Goal: Information Seeking & Learning: Learn about a topic

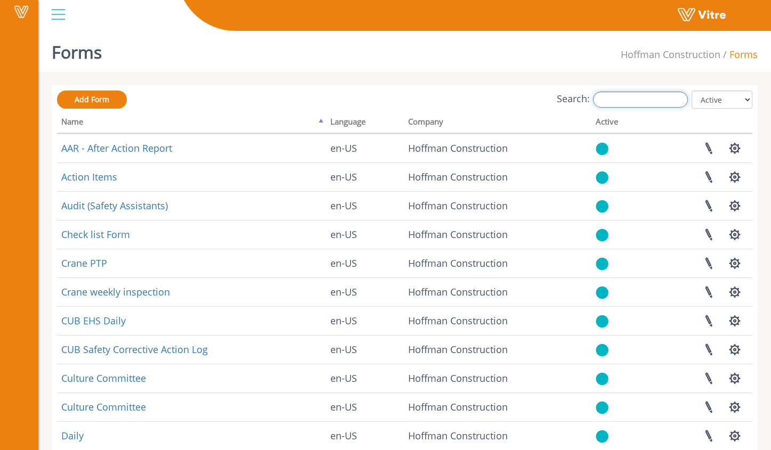
click at [649, 99] on input "Search:" at bounding box center [640, 100] width 95 height 16
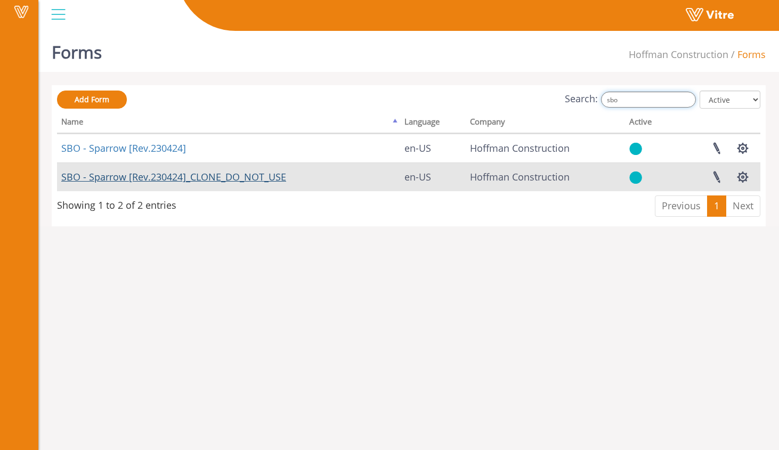
type input "sbo"
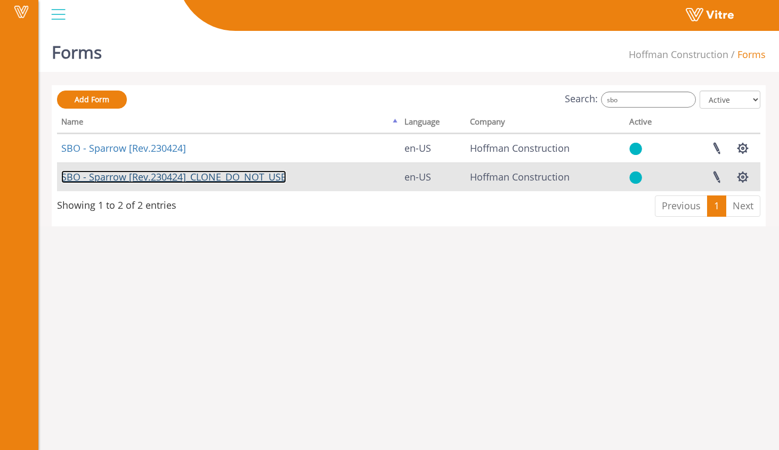
click at [271, 177] on link "SBO - Sparrow [Rev.230424]_CLONE_DO_NOT_USE" at bounding box center [173, 176] width 225 height 13
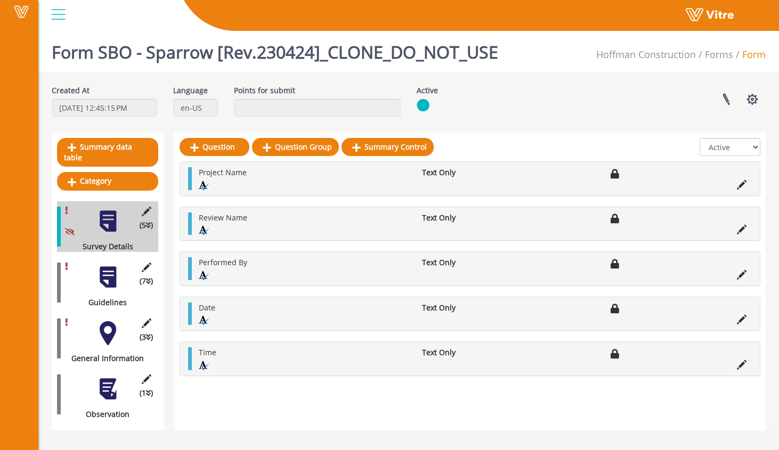
click at [110, 269] on div at bounding box center [108, 277] width 24 height 24
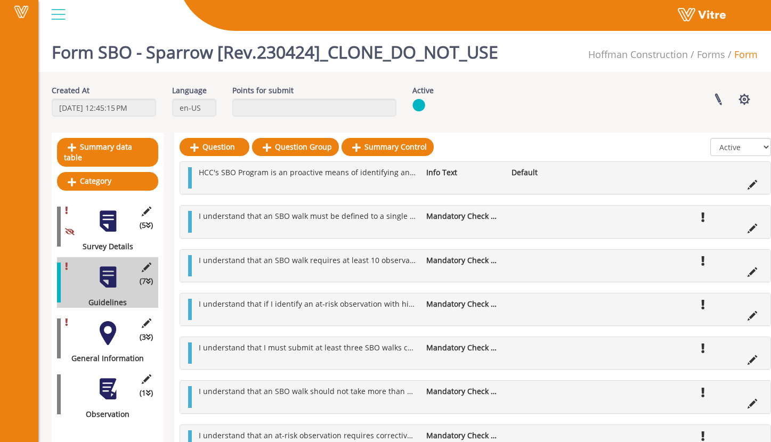
click at [110, 328] on div at bounding box center [108, 333] width 24 height 24
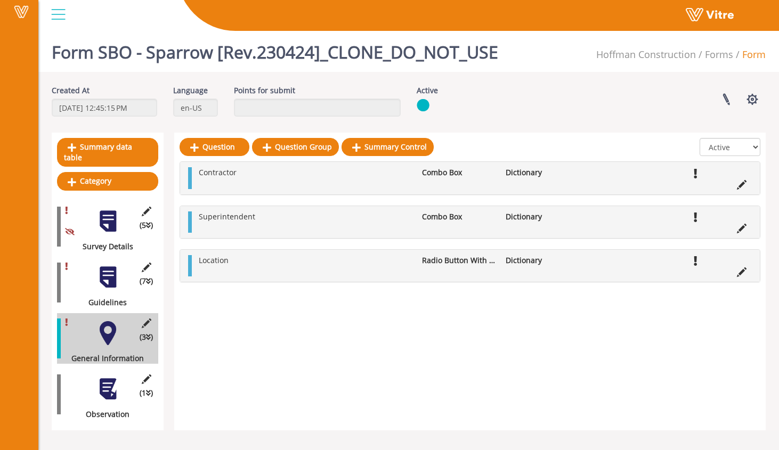
click at [105, 380] on div at bounding box center [108, 389] width 24 height 24
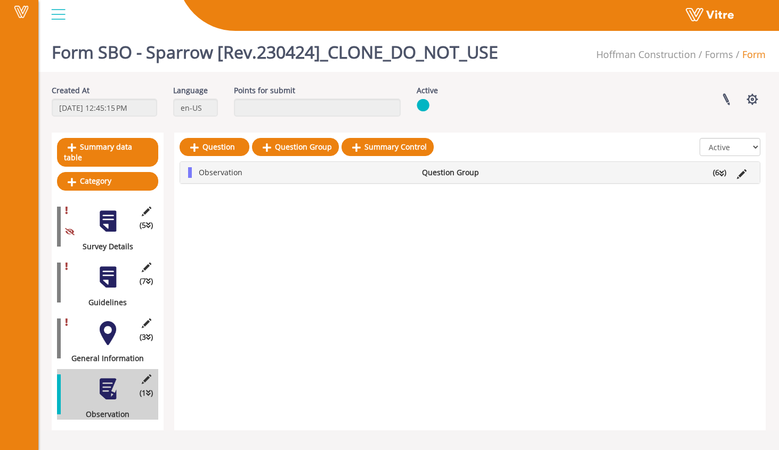
click at [478, 168] on li "Question Group" at bounding box center [459, 172] width 84 height 11
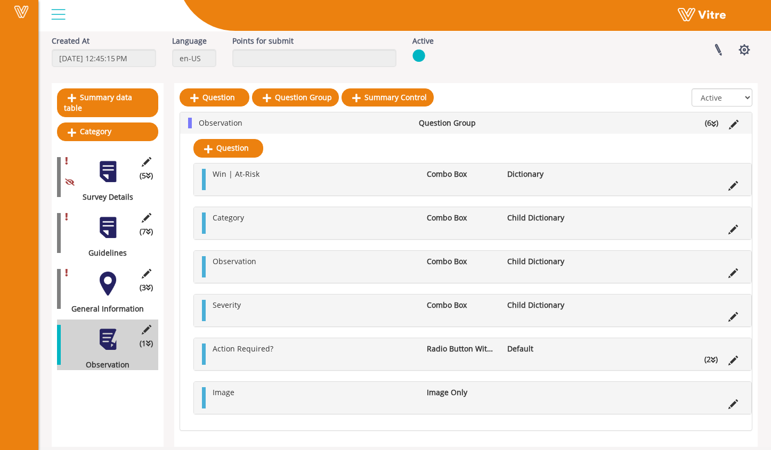
scroll to position [60, 0]
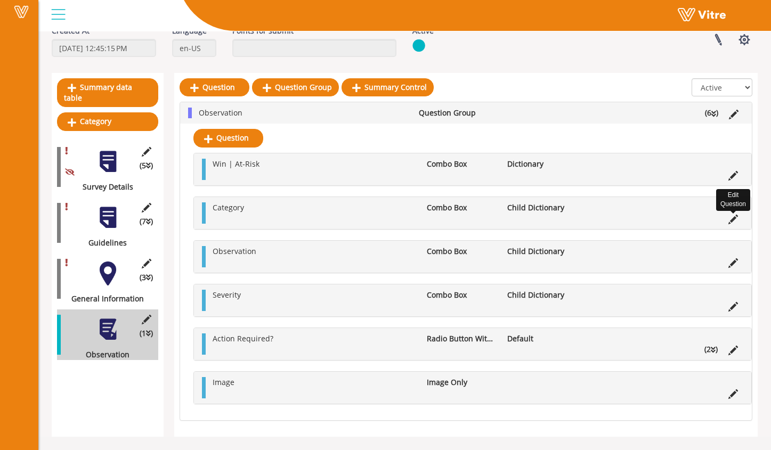
click at [731, 217] on icon at bounding box center [733, 220] width 10 height 10
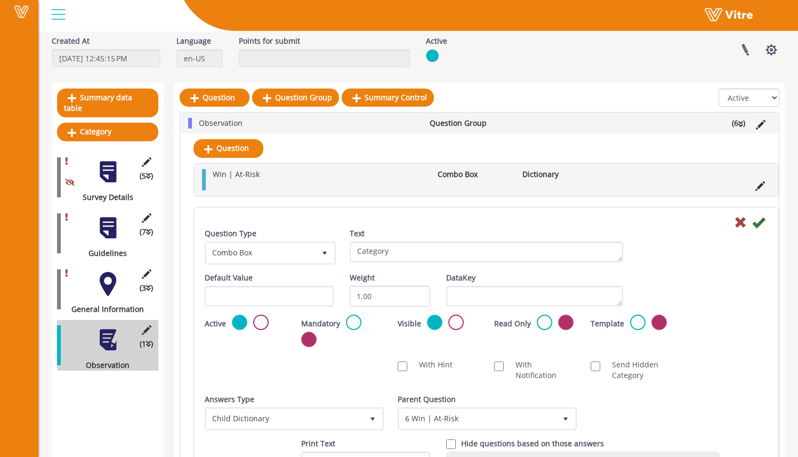
scroll to position [52, 0]
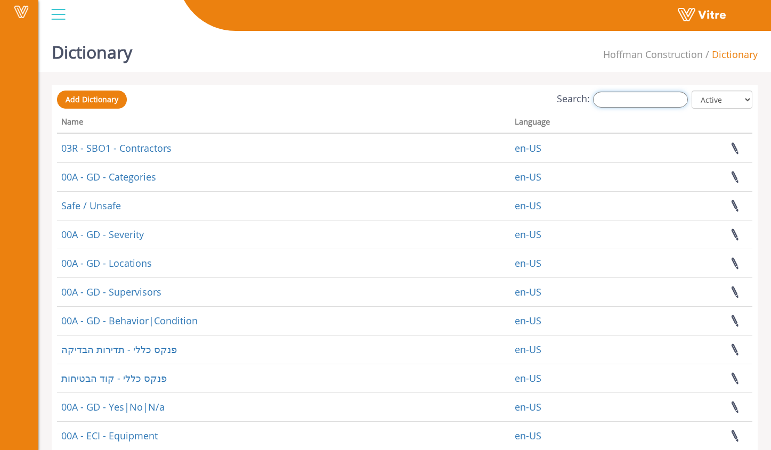
click at [629, 92] on input "Search:" at bounding box center [640, 100] width 95 height 16
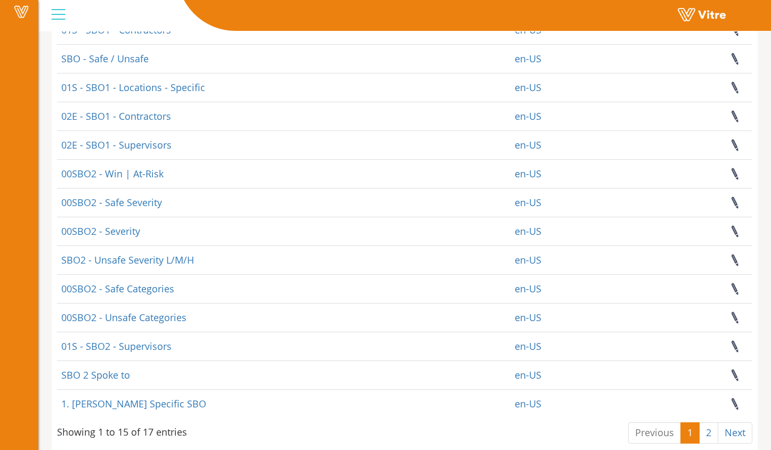
scroll to position [164, 0]
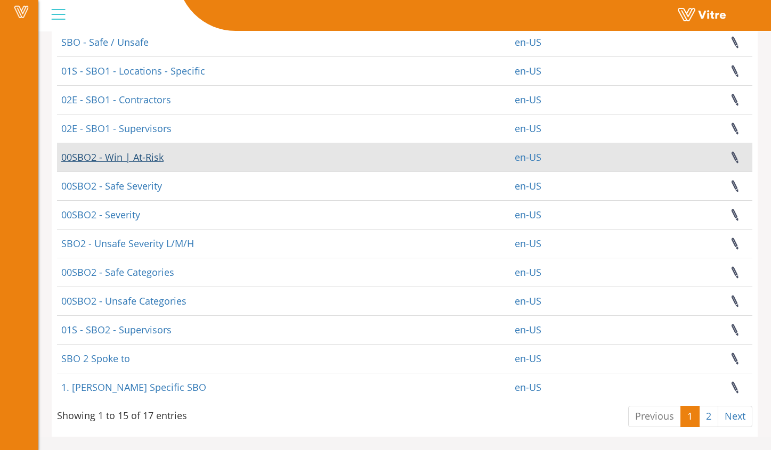
type input "sbo"
click at [152, 157] on link "00SBO2 - Win | At-Risk" at bounding box center [112, 157] width 102 height 13
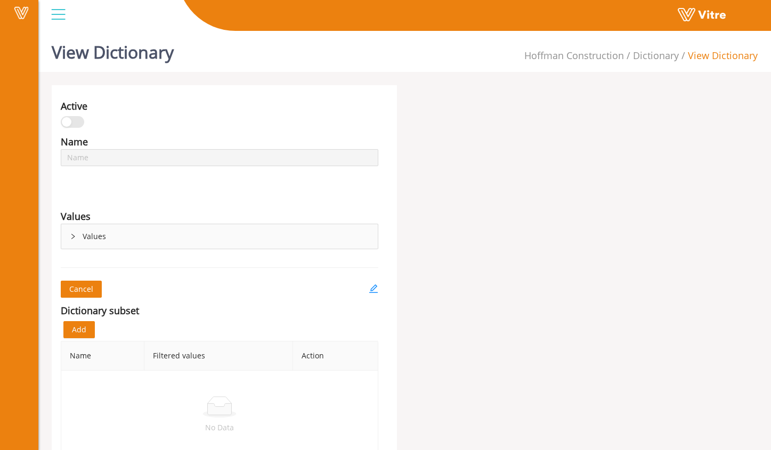
type input "00SBO2 - Win | At-Risk"
click at [152, 233] on div "Values" at bounding box center [219, 236] width 316 height 25
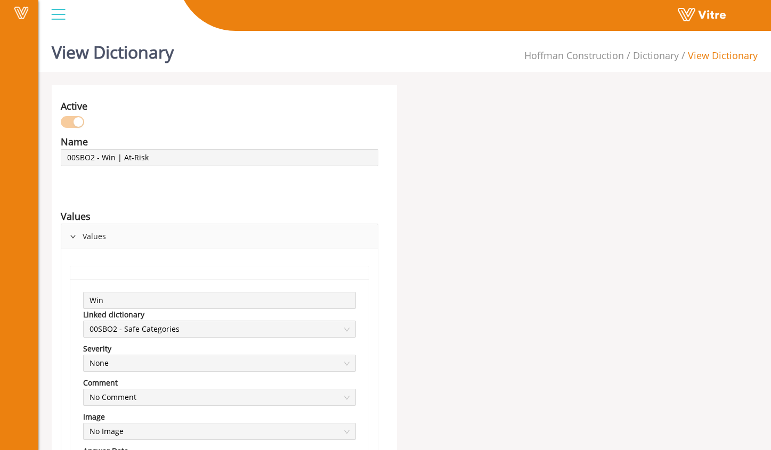
click at [152, 233] on div "Values" at bounding box center [219, 236] width 316 height 25
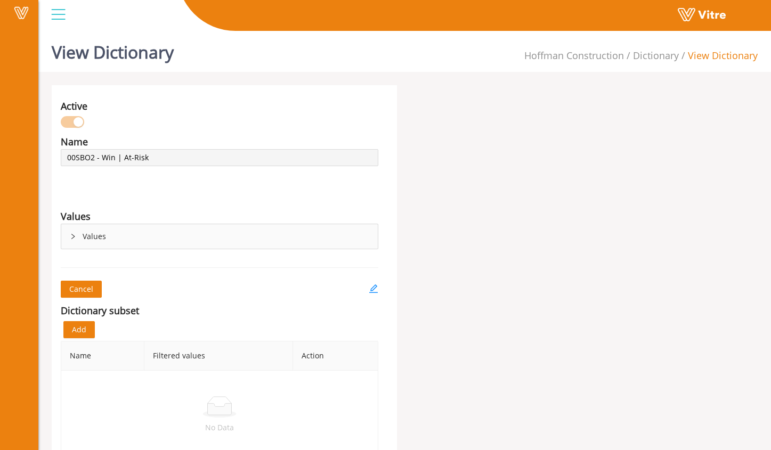
scroll to position [27, 0]
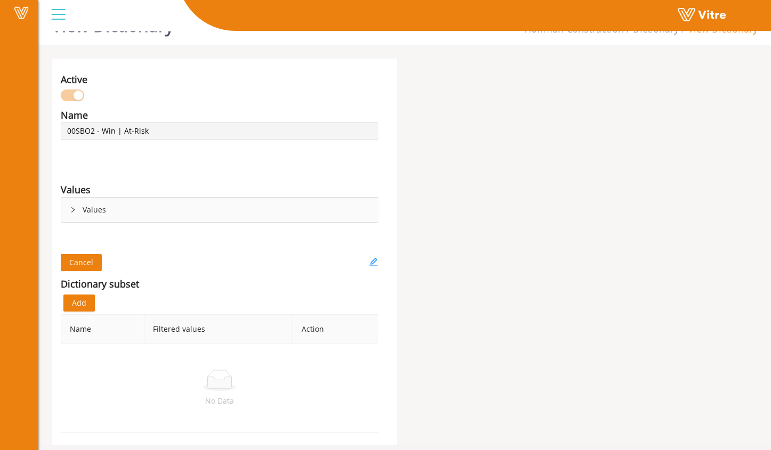
click at [95, 210] on div "Values" at bounding box center [219, 210] width 316 height 25
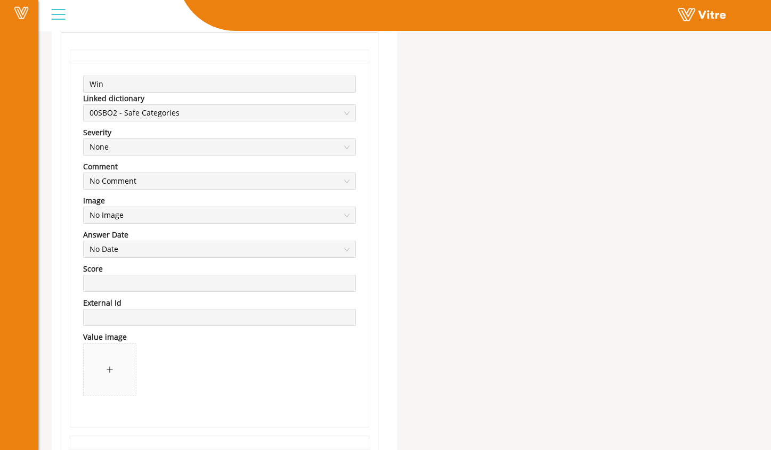
scroll to position [250, 0]
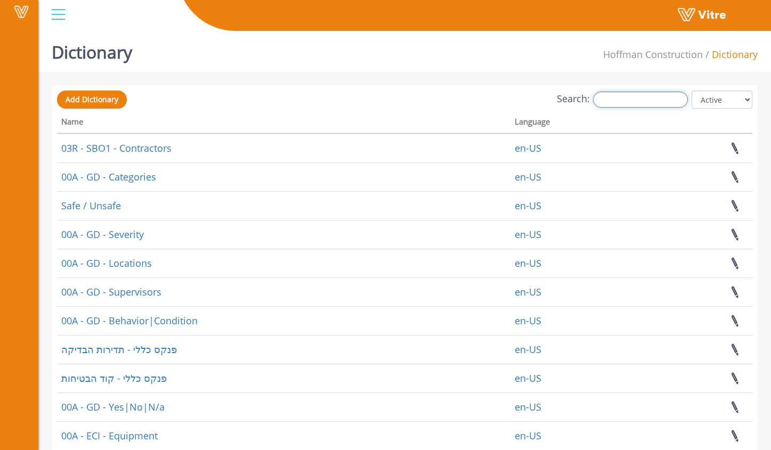
click at [620, 104] on input "Search:" at bounding box center [640, 100] width 95 height 16
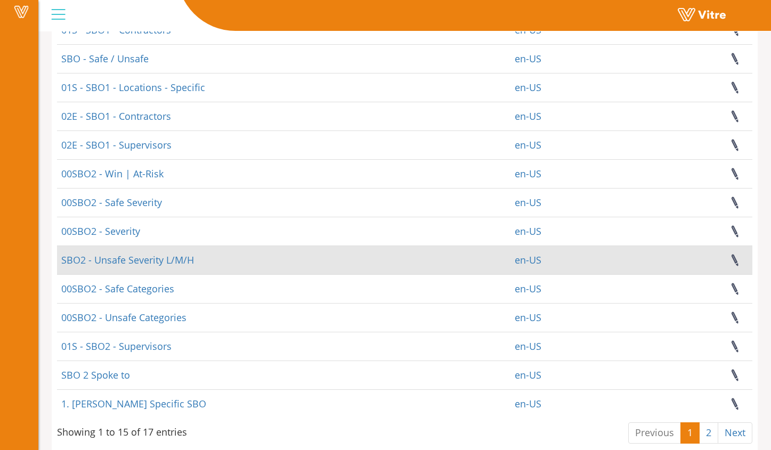
scroll to position [153, 0]
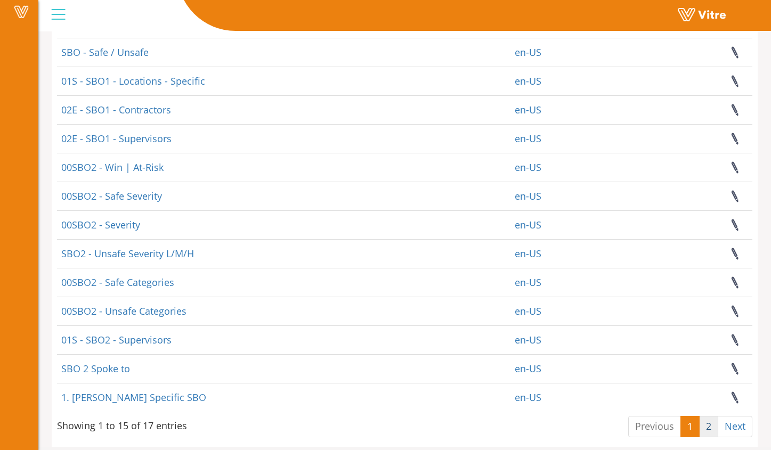
type input "sbo"
click at [713, 426] on link "2" at bounding box center [708, 426] width 19 height 21
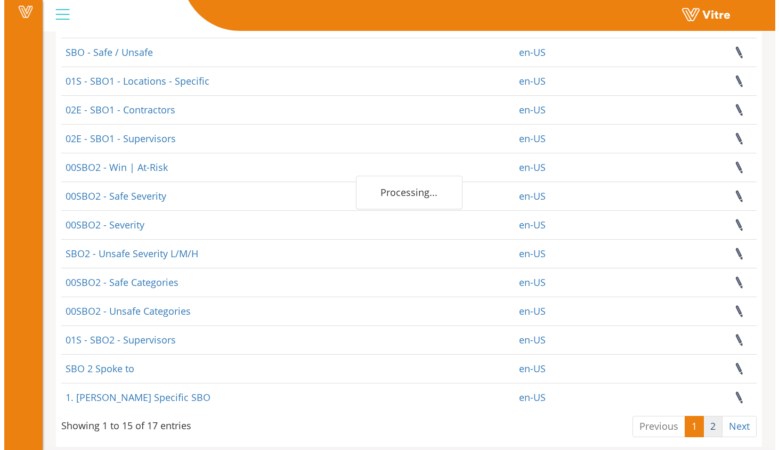
scroll to position [0, 0]
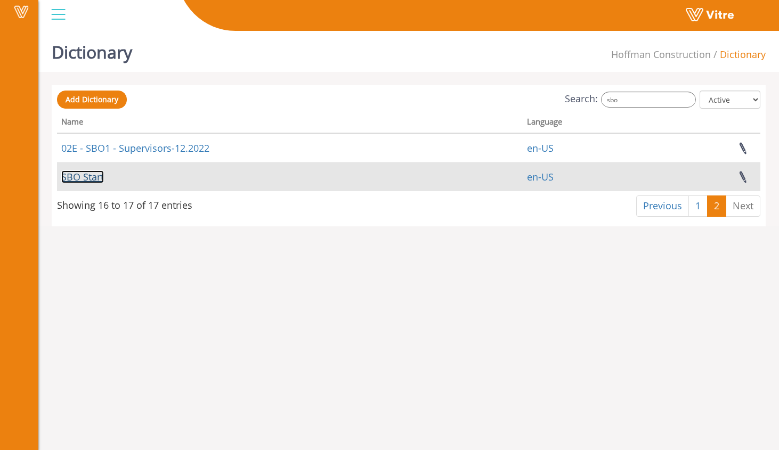
click at [87, 176] on link "SBO Start" at bounding box center [82, 176] width 43 height 13
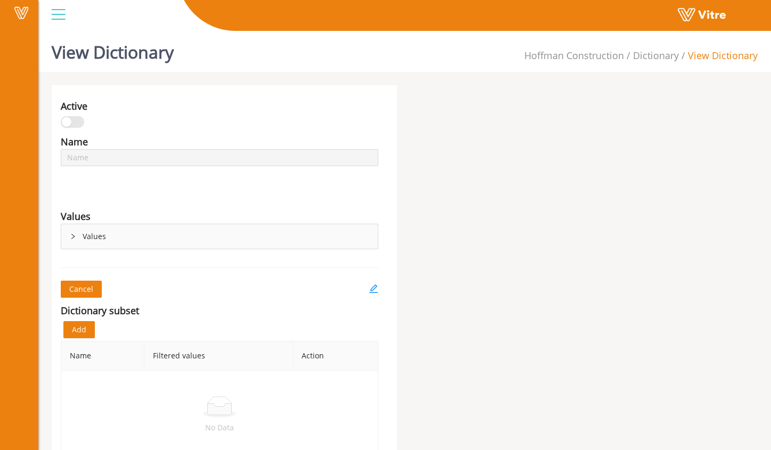
type input "SBO Start"
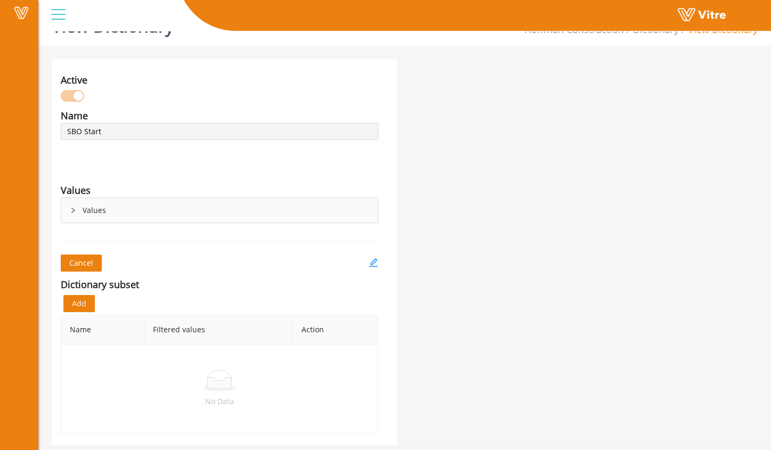
scroll to position [27, 0]
click at [117, 198] on div "Values" at bounding box center [219, 210] width 316 height 25
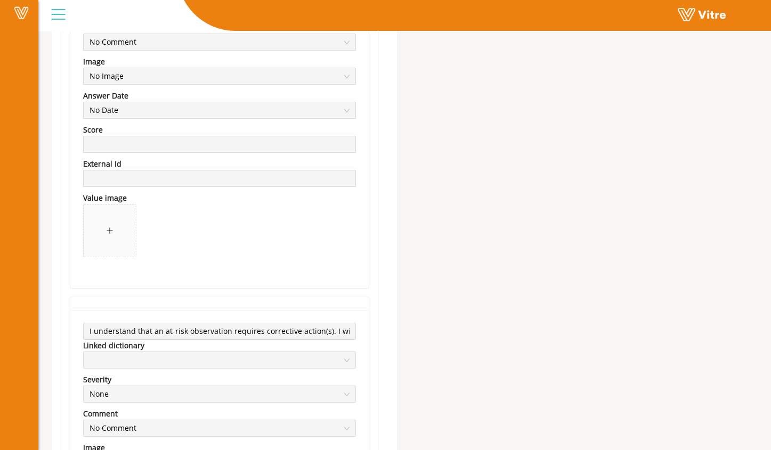
scroll to position [1924, 0]
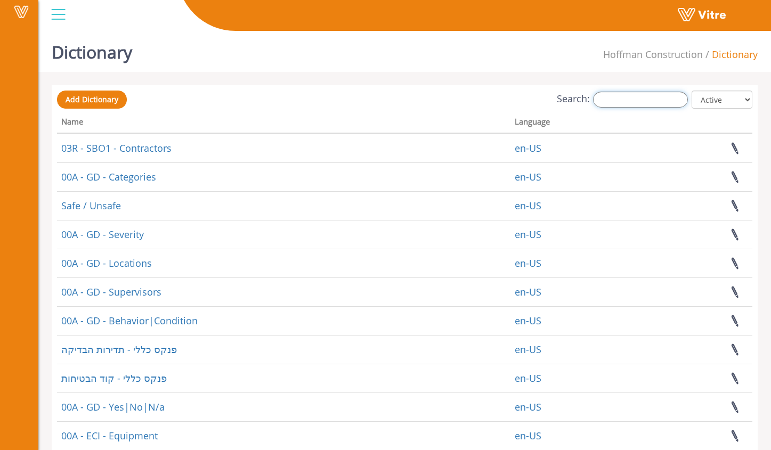
click at [619, 103] on input "Search:" at bounding box center [640, 100] width 95 height 16
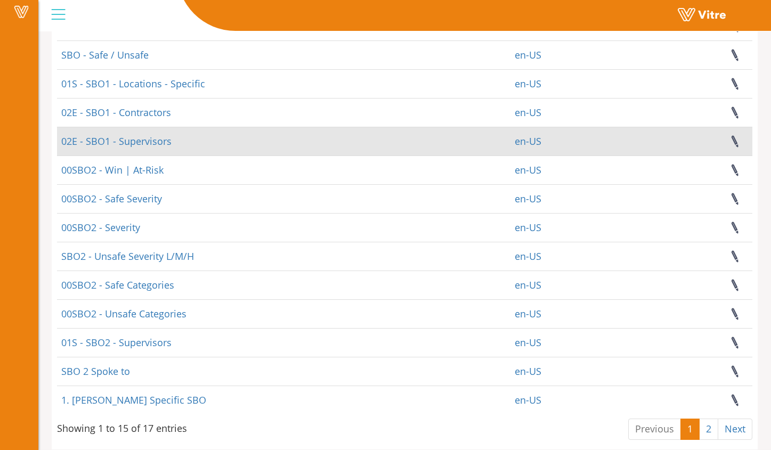
scroll to position [164, 0]
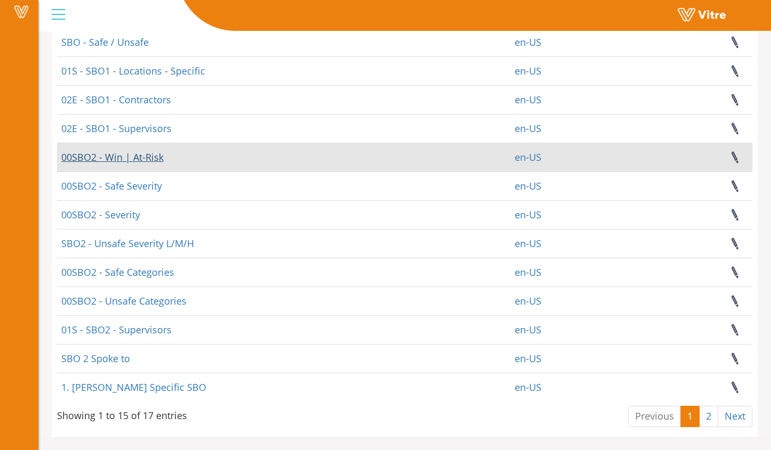
type input "sbo"
click at [147, 155] on link "00SBO2 - Win | At-Risk" at bounding box center [112, 157] width 102 height 13
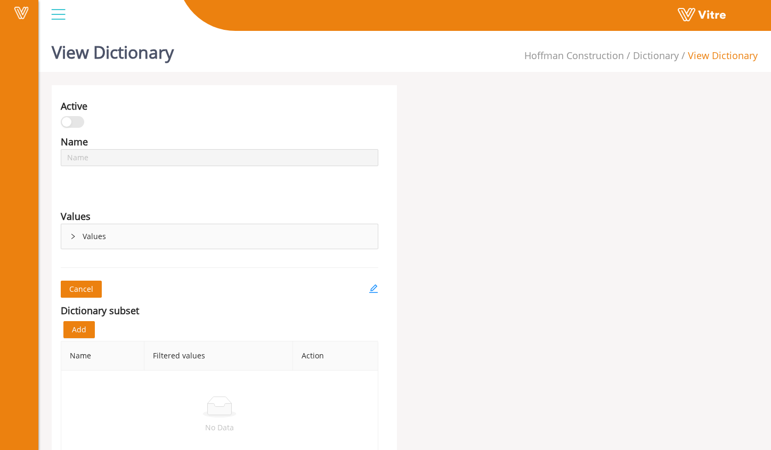
type input "00SBO2 - Win | At-Risk"
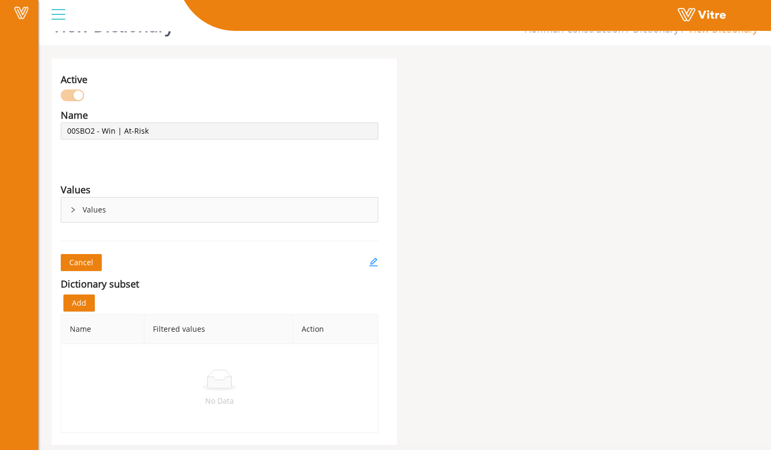
click at [108, 196] on div "Values" at bounding box center [220, 189] width 318 height 15
click at [106, 215] on div "Values" at bounding box center [219, 210] width 316 height 25
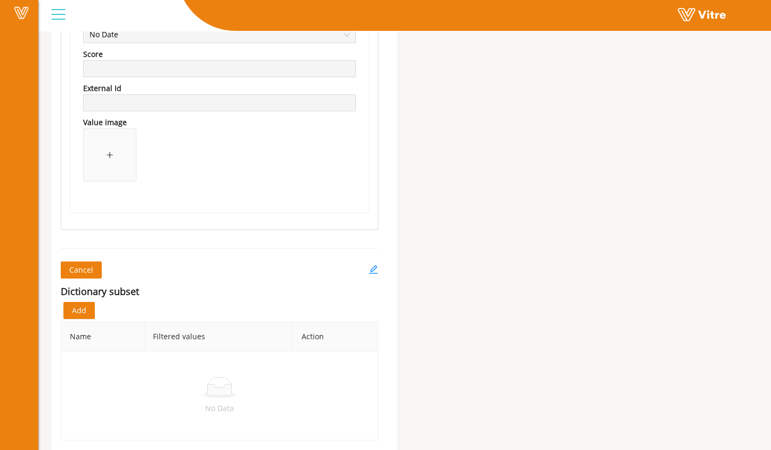
scroll to position [819, 0]
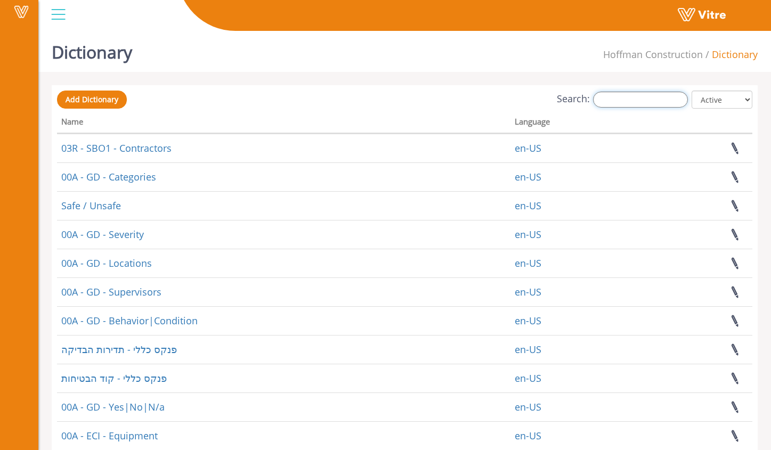
click at [634, 95] on input "Search:" at bounding box center [640, 100] width 95 height 16
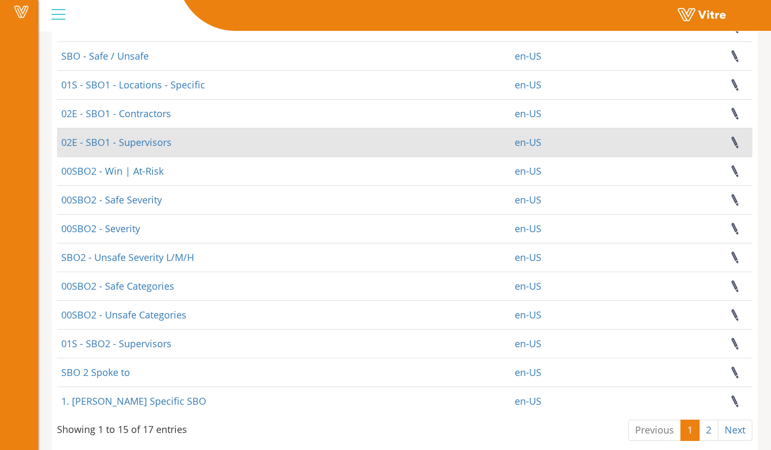
scroll to position [157, 0]
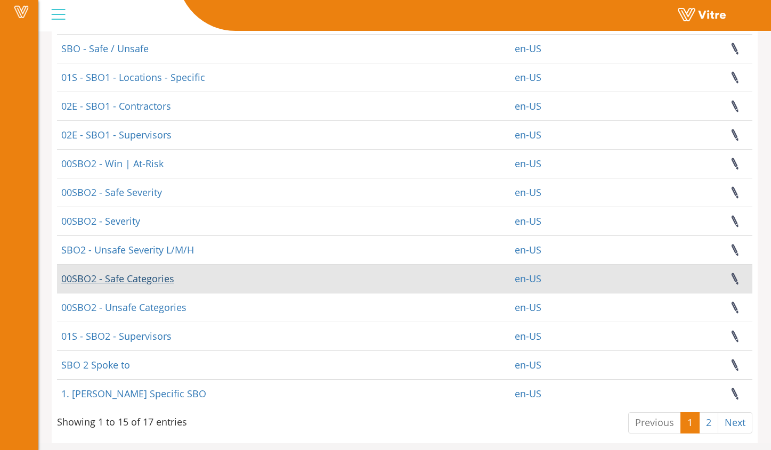
type input "sbo"
click at [155, 283] on link "00SBO2 - Safe Categories" at bounding box center [117, 278] width 113 height 13
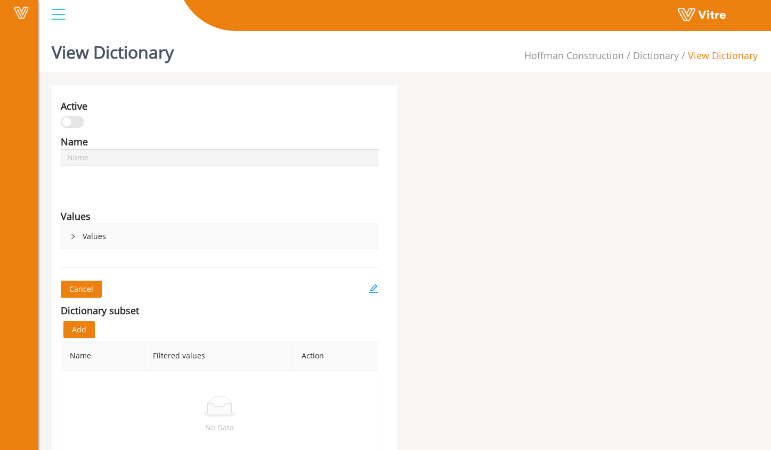
type input "00SBO2 - Safe Categories"
click at [95, 251] on div "Name 00SBO2 - Safe Categories Language English Values Values" at bounding box center [220, 194] width 334 height 121
click at [111, 227] on div "Values" at bounding box center [219, 236] width 316 height 25
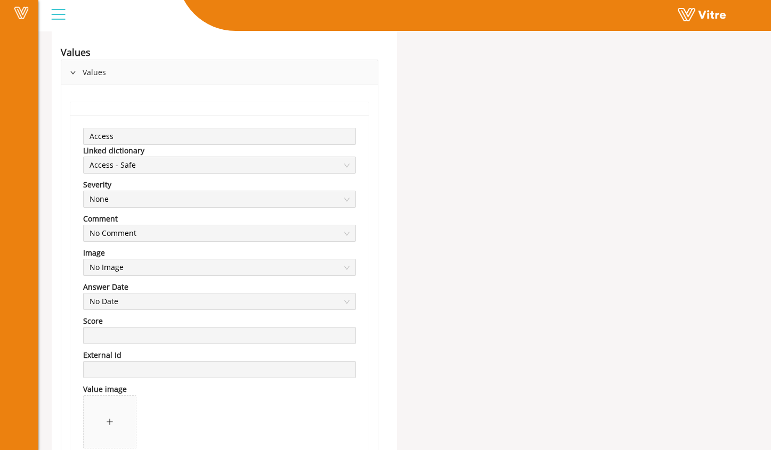
scroll to position [165, 0]
click at [275, 170] on span "Access - Safe" at bounding box center [220, 165] width 260 height 16
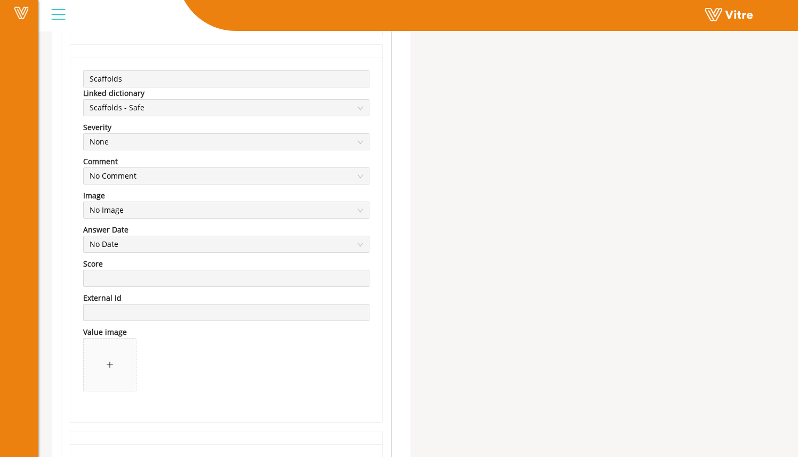
scroll to position [598, 0]
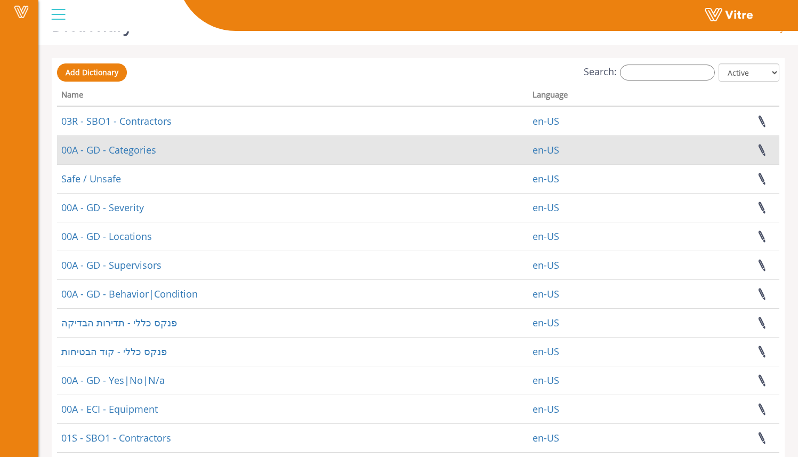
scroll to position [40, 0]
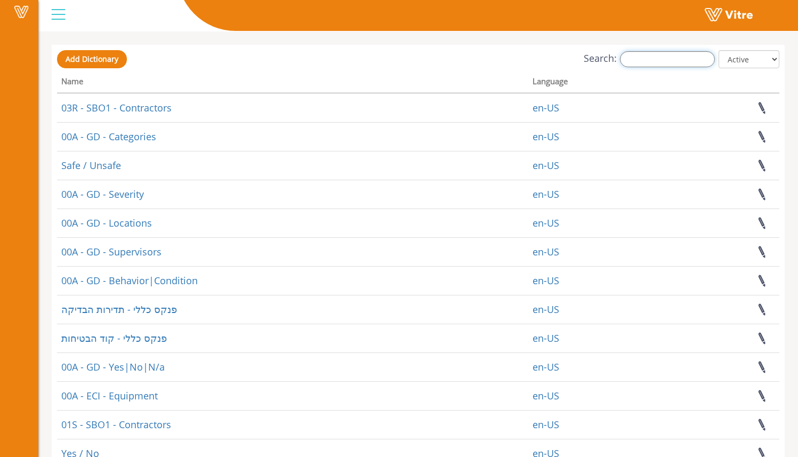
click at [645, 66] on input "Search:" at bounding box center [667, 59] width 95 height 16
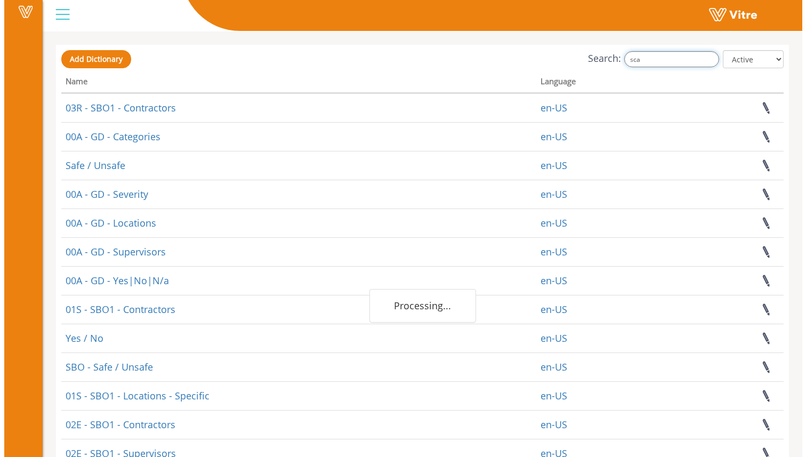
scroll to position [0, 0]
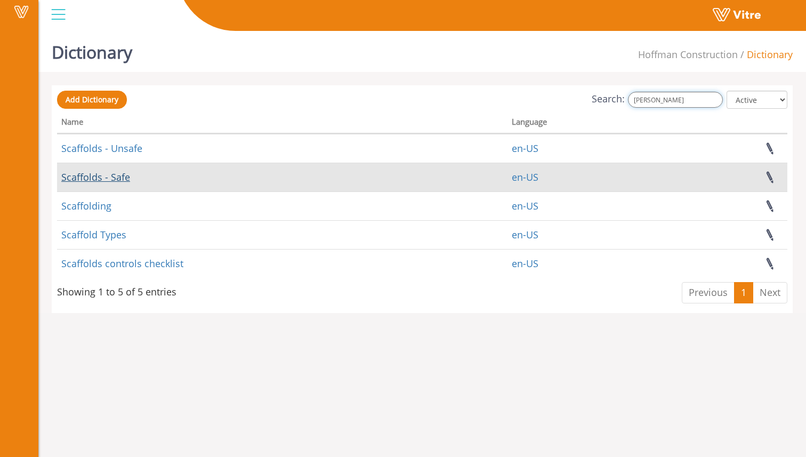
type input "[PERSON_NAME]"
click at [116, 173] on link "Scaffolds - Safe" at bounding box center [95, 176] width 69 height 13
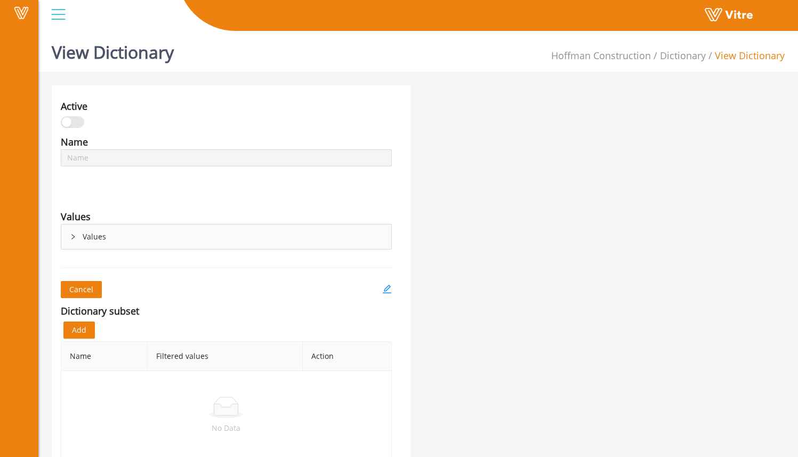
type input "Scaffolds - Safe"
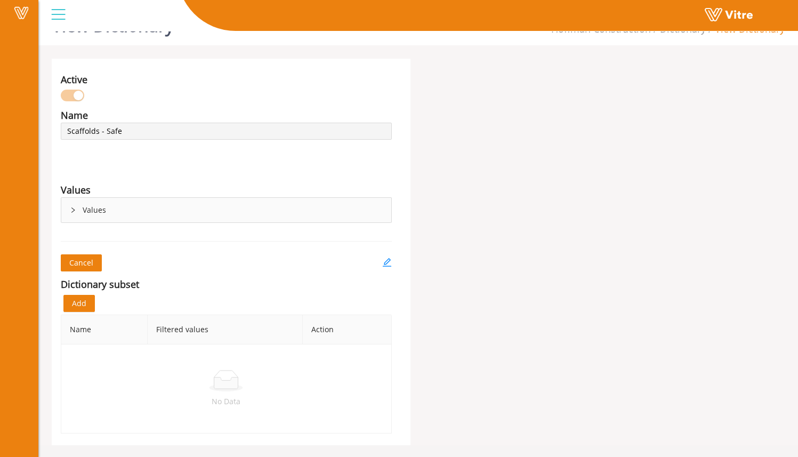
click at [167, 213] on div "Values" at bounding box center [226, 210] width 330 height 25
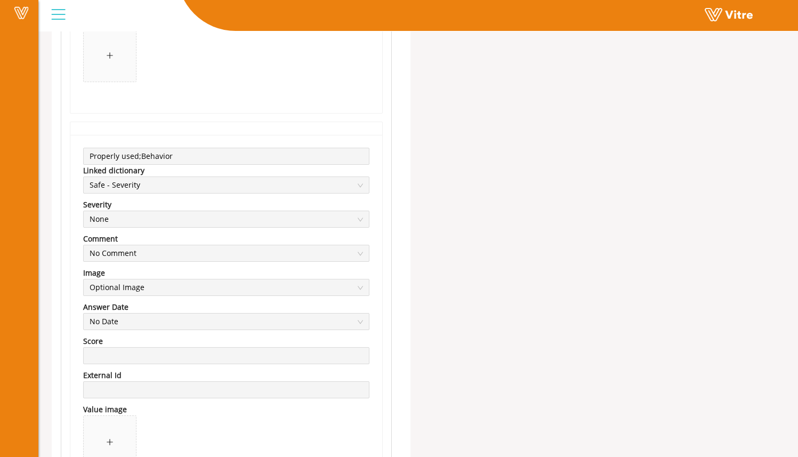
scroll to position [0, 0]
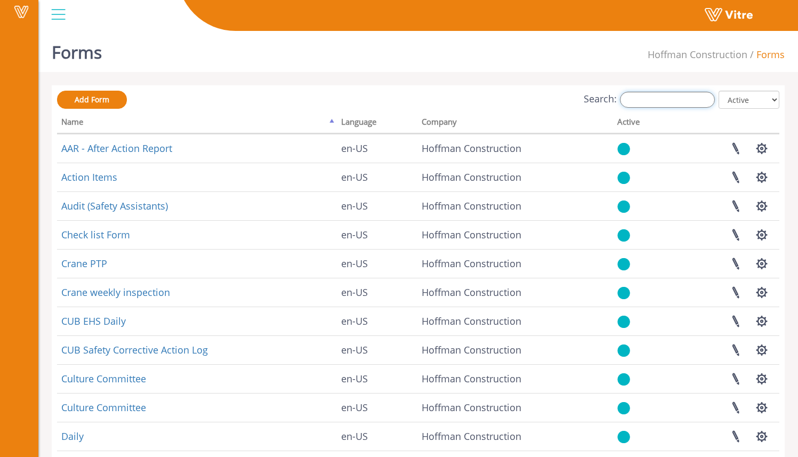
click at [641, 92] on input "Search:" at bounding box center [667, 100] width 95 height 16
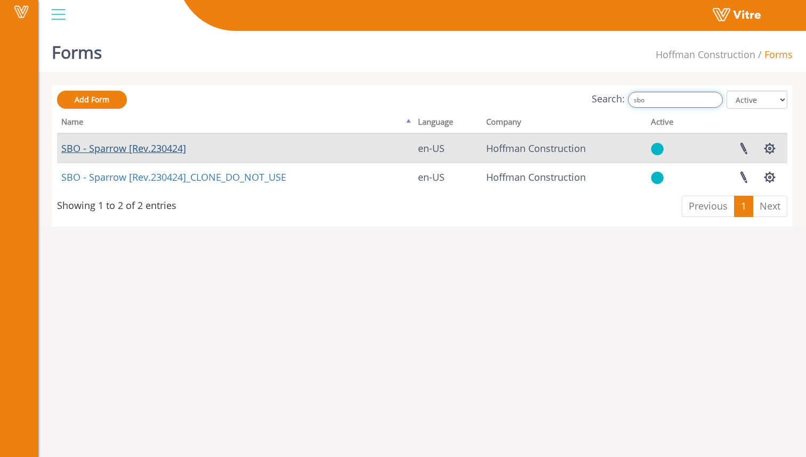
type input "sbo"
click at [157, 147] on link "SBO - Sparrow [Rev.230424]" at bounding box center [123, 148] width 125 height 13
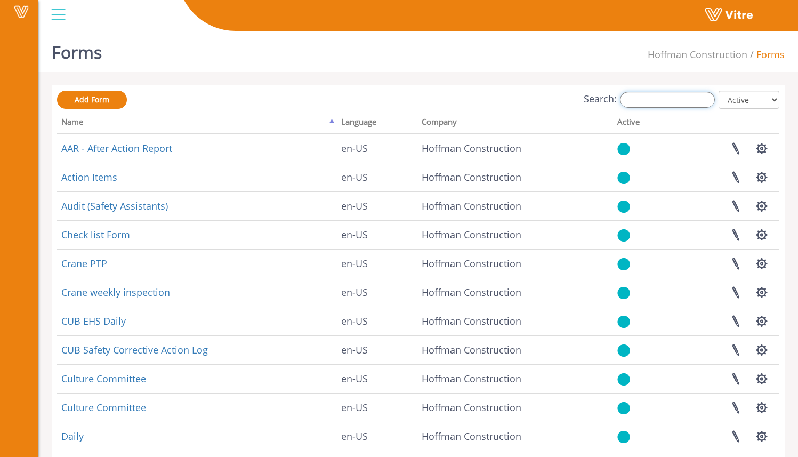
click at [651, 101] on input "Search:" at bounding box center [667, 100] width 95 height 16
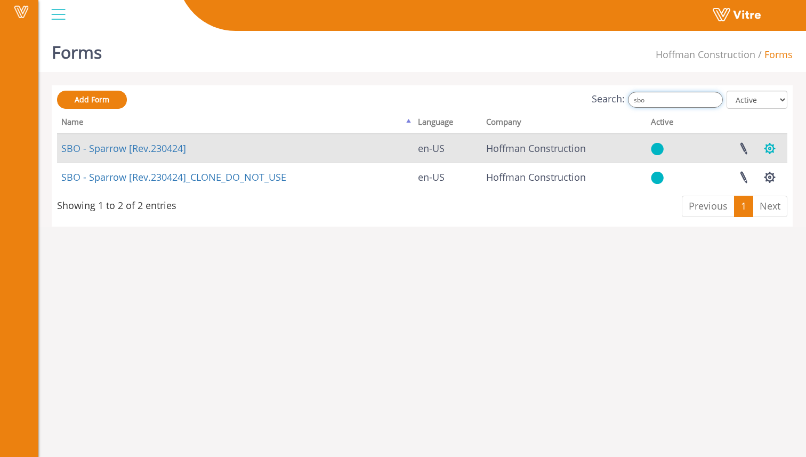
type input "sbo"
click at [772, 147] on button "button" at bounding box center [769, 148] width 27 height 28
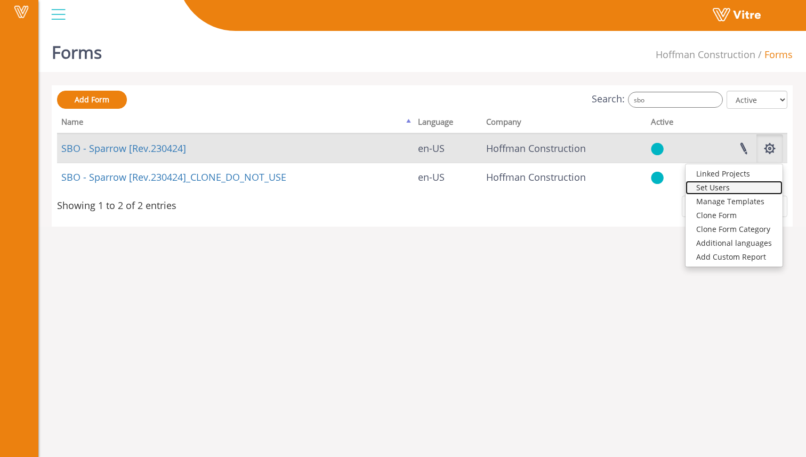
click at [744, 185] on link "Set Users" at bounding box center [733, 188] width 97 height 14
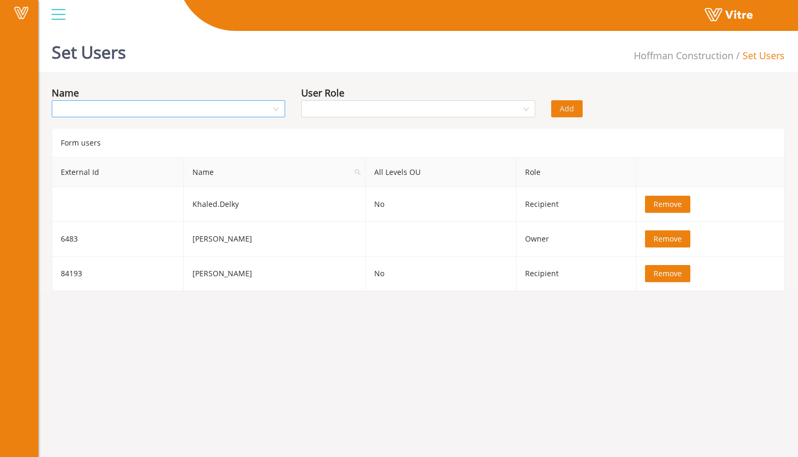
click at [270, 108] on input "search" at bounding box center [164, 109] width 213 height 16
click at [244, 118] on div "Name" at bounding box center [168, 103] width 249 height 37
click at [244, 116] on input "search" at bounding box center [164, 109] width 213 height 16
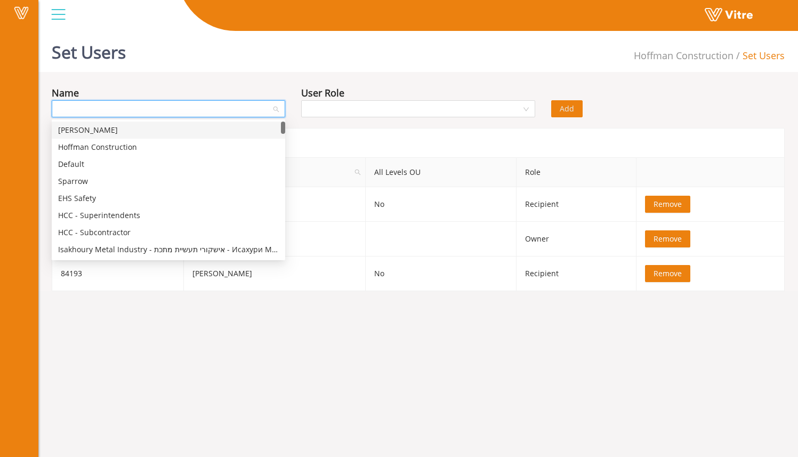
click at [242, 132] on div "Sam Admin" at bounding box center [168, 130] width 221 height 12
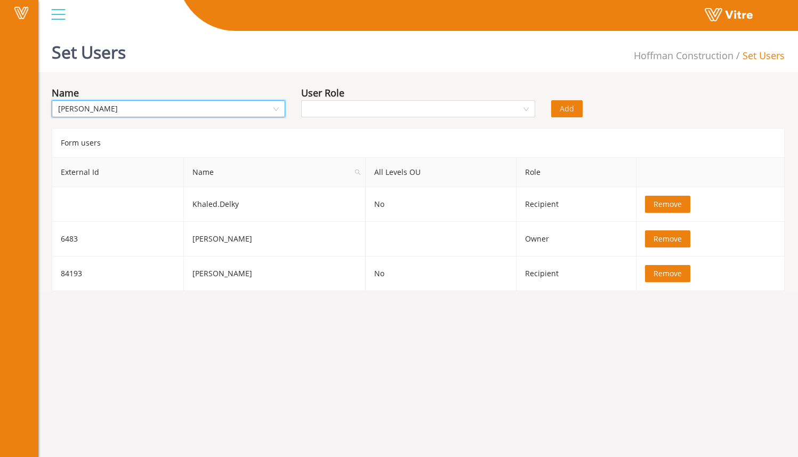
click at [372, 95] on div "User Role" at bounding box center [417, 92] width 233 height 15
click at [370, 103] on input "search" at bounding box center [413, 109] width 213 height 16
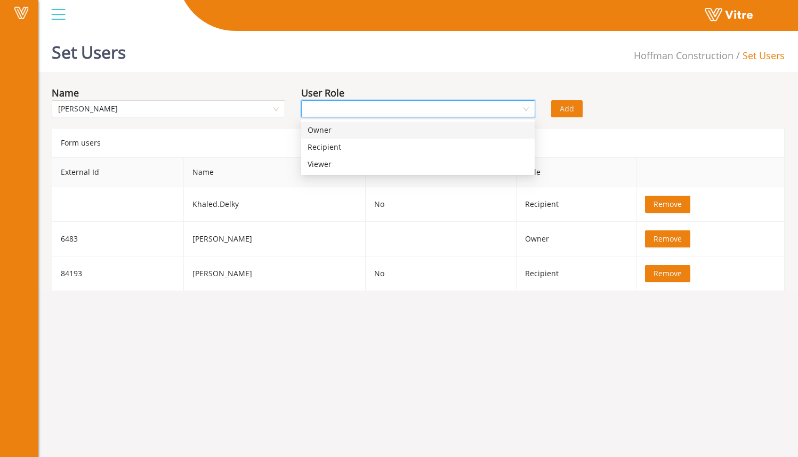
click at [369, 127] on div "Owner" at bounding box center [417, 130] width 221 height 12
click at [567, 104] on span "Add" at bounding box center [566, 109] width 14 height 12
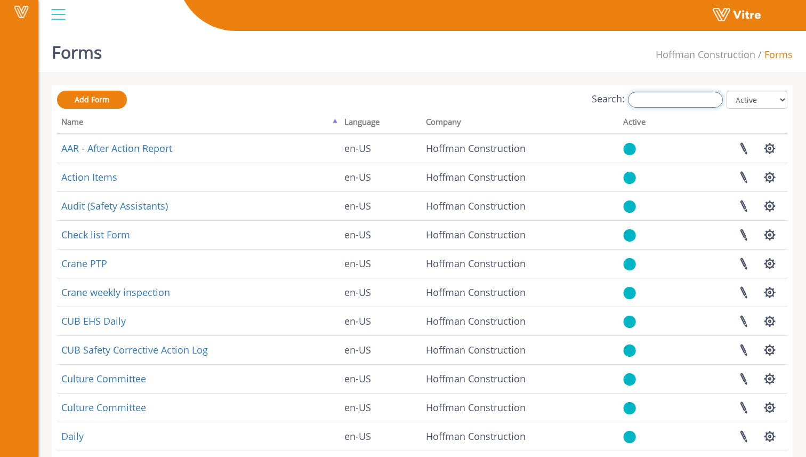
click at [672, 104] on input "Search:" at bounding box center [675, 100] width 95 height 16
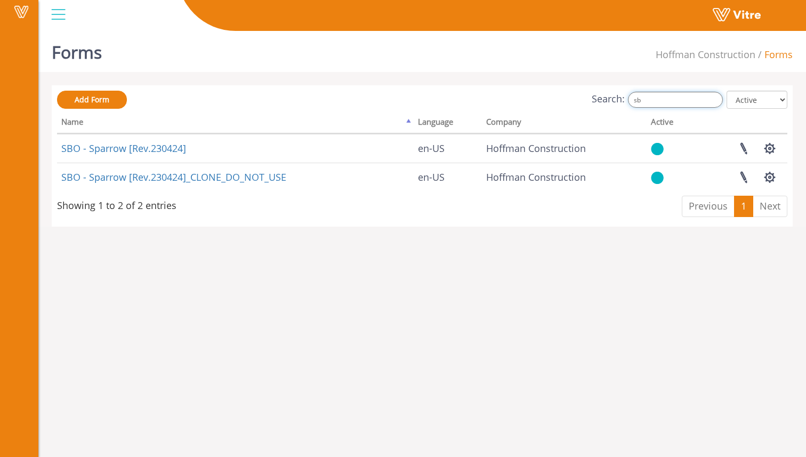
type input "s"
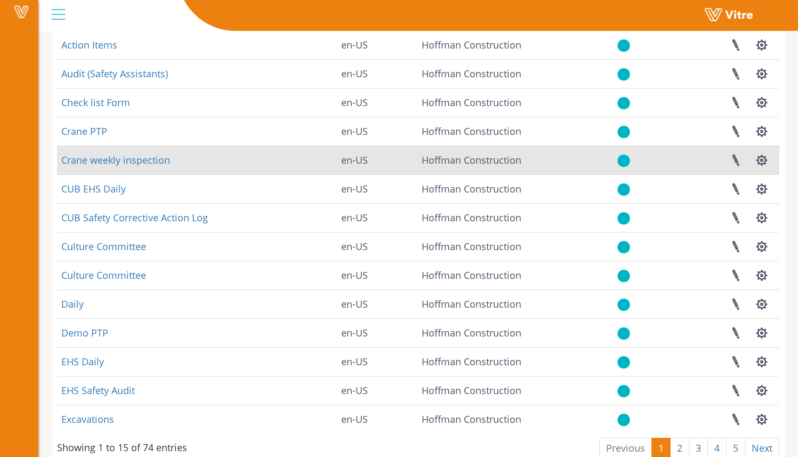
scroll to position [157, 0]
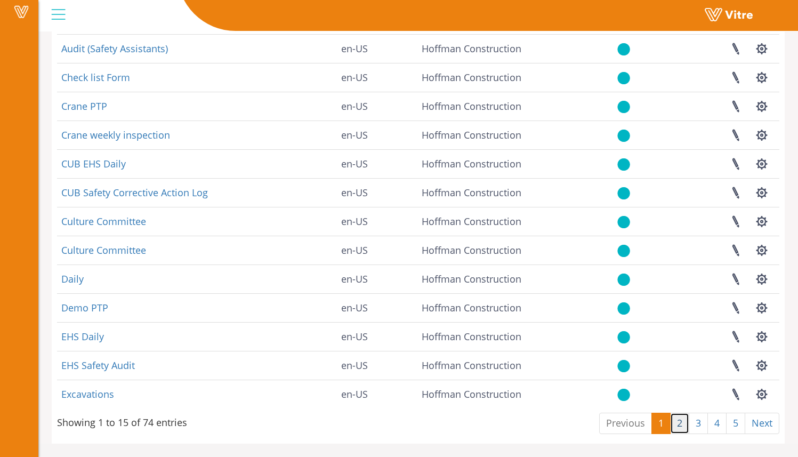
click at [679, 425] on link "2" at bounding box center [679, 422] width 19 height 21
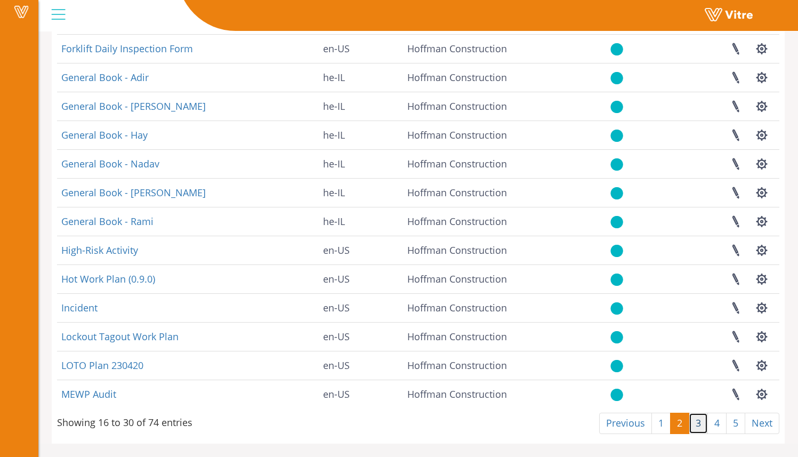
click at [695, 420] on link "3" at bounding box center [697, 422] width 19 height 21
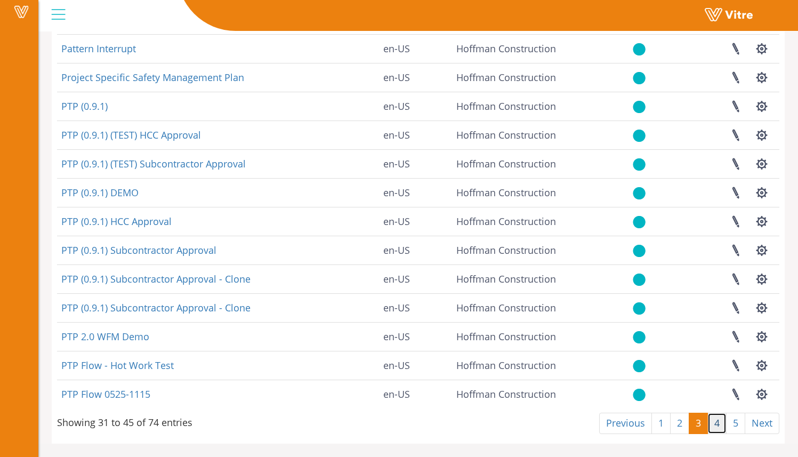
click at [715, 426] on link "4" at bounding box center [716, 422] width 19 height 21
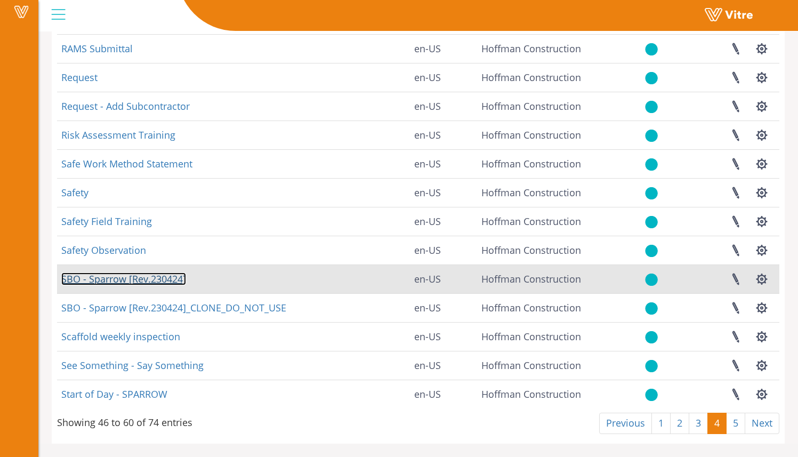
click at [153, 279] on link "SBO - Sparrow [Rev.230424]" at bounding box center [123, 278] width 125 height 13
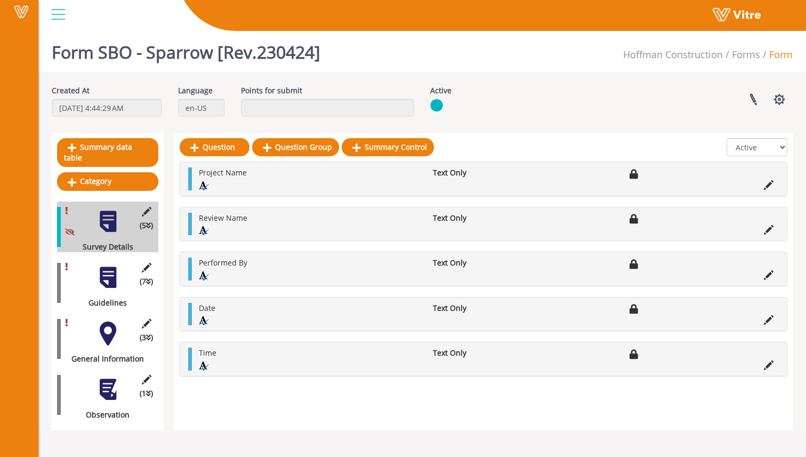
click at [111, 267] on div at bounding box center [108, 277] width 24 height 24
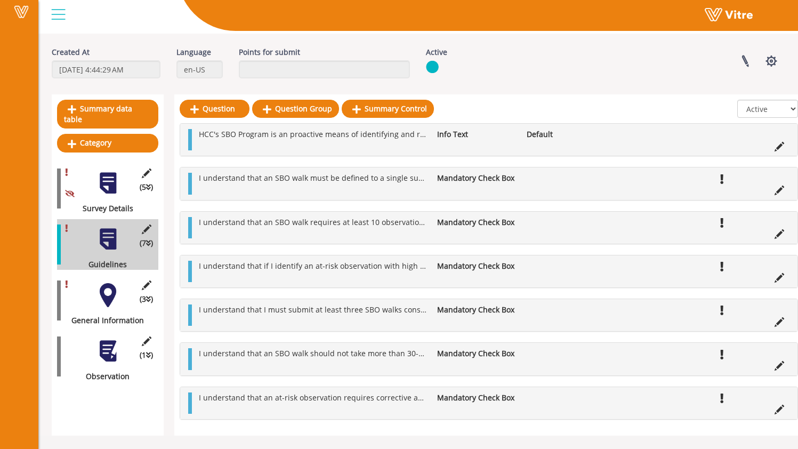
scroll to position [40, 0]
click at [112, 283] on div at bounding box center [108, 295] width 24 height 24
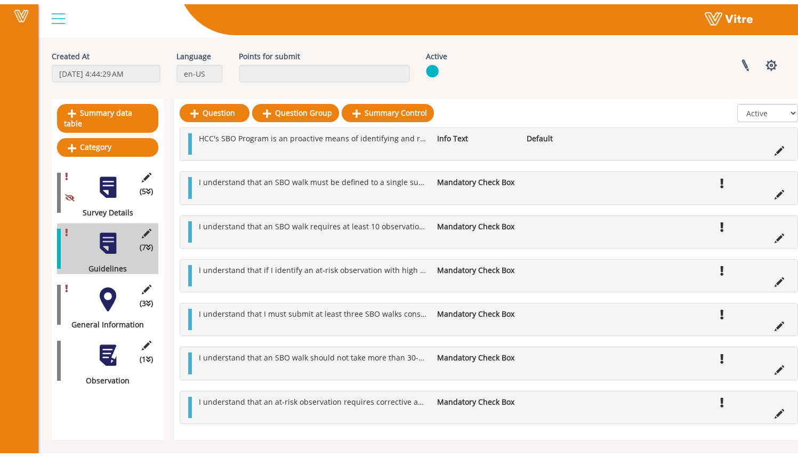
scroll to position [0, 0]
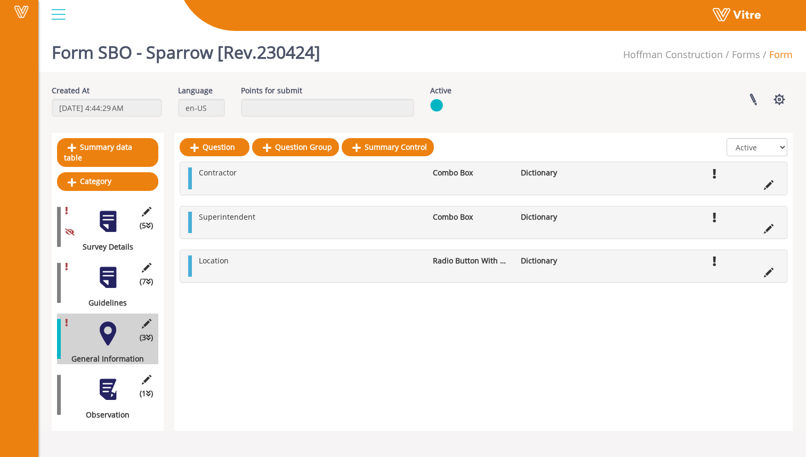
click at [106, 378] on div at bounding box center [108, 389] width 24 height 24
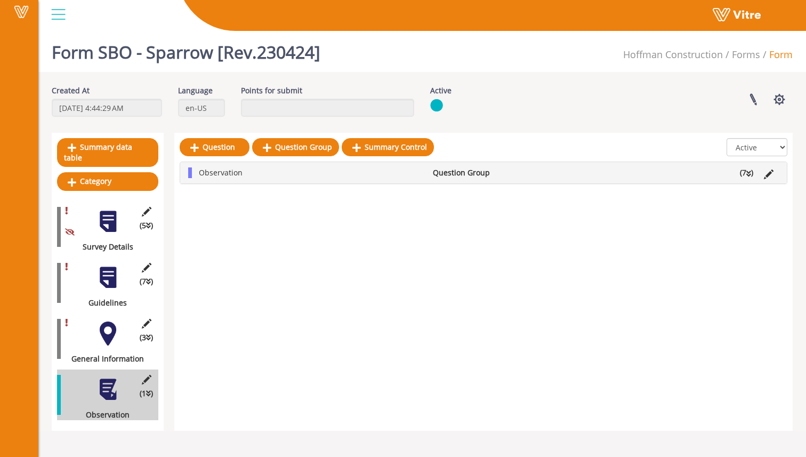
click at [428, 174] on li "Question Group" at bounding box center [471, 172] width 88 height 11
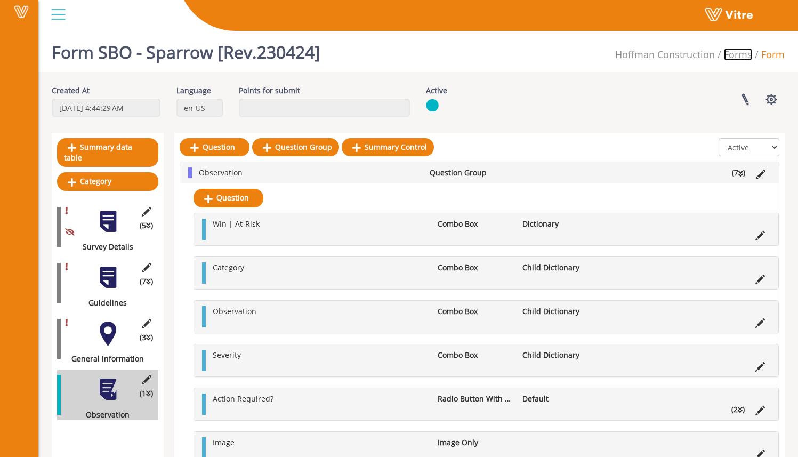
click at [740, 56] on link "Forms" at bounding box center [737, 54] width 28 height 13
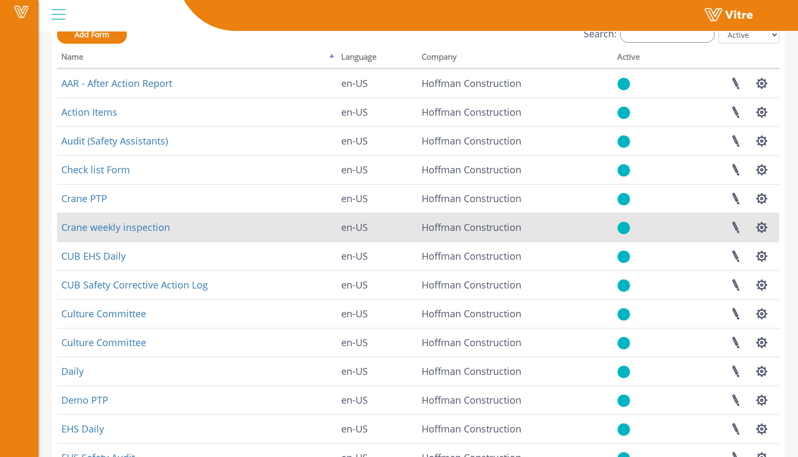
scroll to position [157, 0]
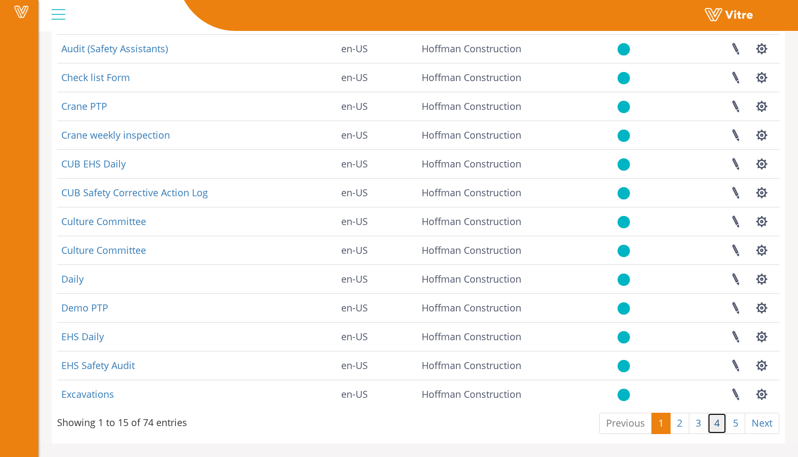
click at [722, 426] on link "4" at bounding box center [716, 422] width 19 height 21
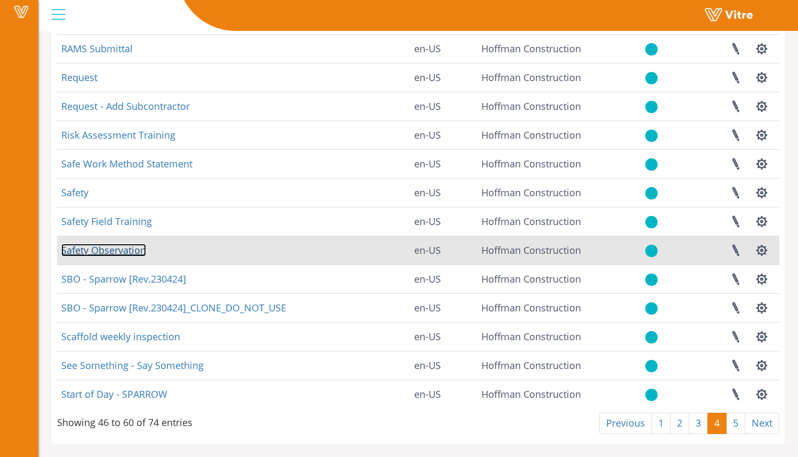
click at [115, 251] on link "Safety Observation" at bounding box center [103, 249] width 85 height 13
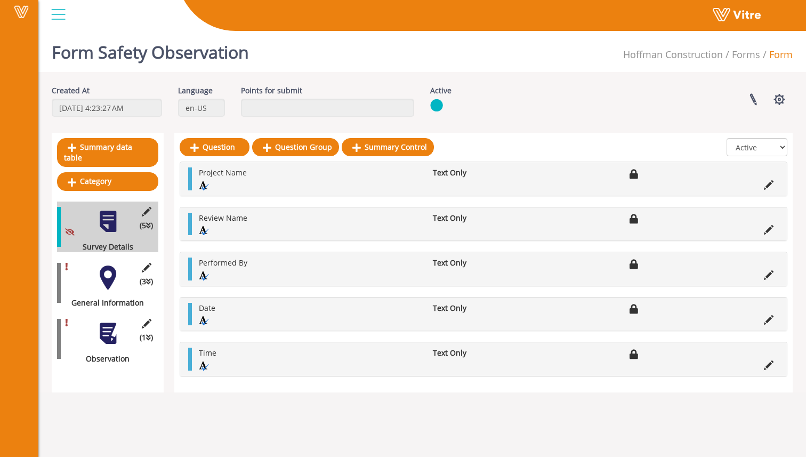
click at [108, 265] on div at bounding box center [108, 277] width 24 height 24
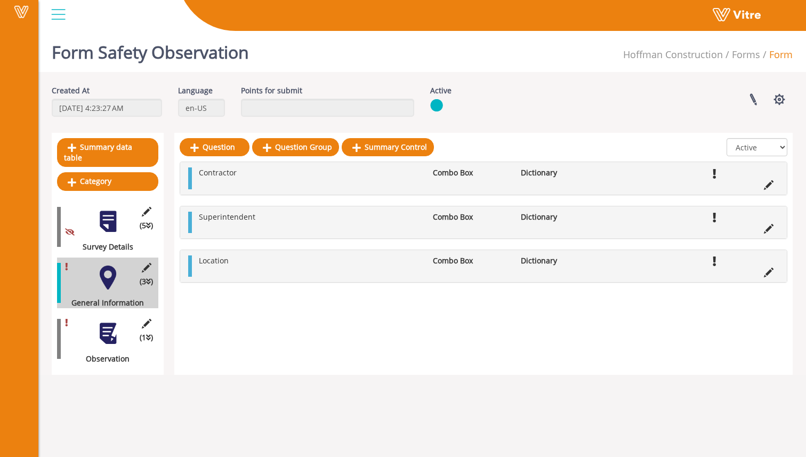
click at [123, 320] on div "(1 ) Observation" at bounding box center [107, 338] width 101 height 51
click at [106, 323] on div at bounding box center [108, 333] width 24 height 24
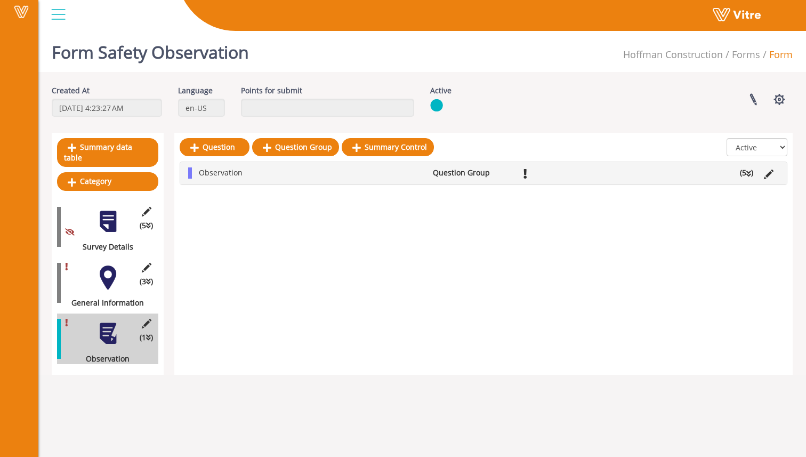
click at [416, 178] on li "Observation" at bounding box center [310, 172] width 234 height 11
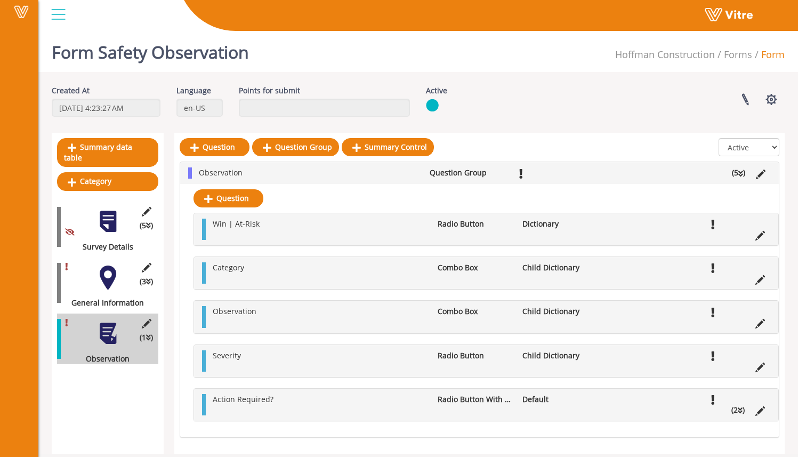
click at [107, 220] on div at bounding box center [108, 221] width 24 height 24
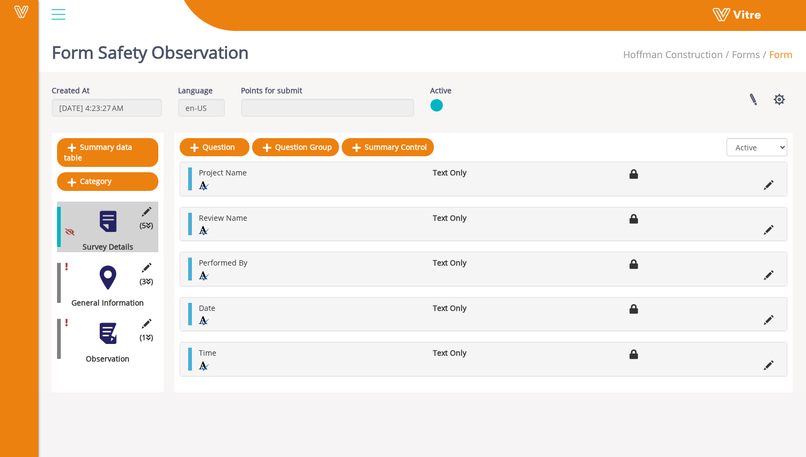
click at [103, 266] on div at bounding box center [108, 277] width 24 height 24
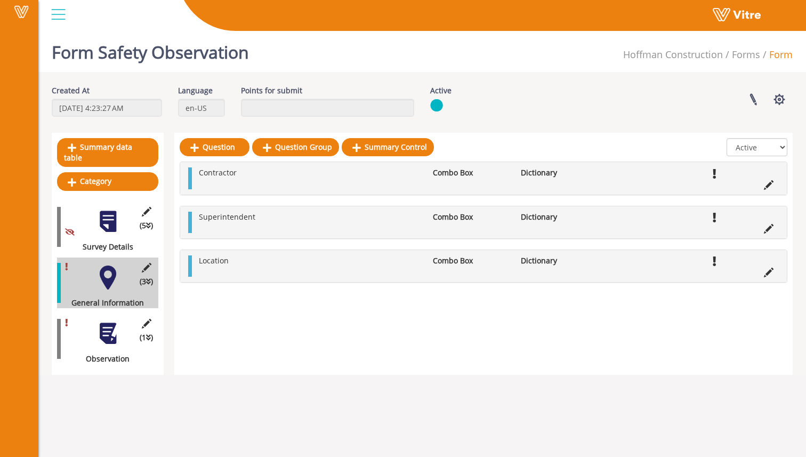
click at [123, 213] on div "(5 ) Survey Details" at bounding box center [107, 226] width 101 height 51
click at [111, 213] on div at bounding box center [108, 221] width 24 height 24
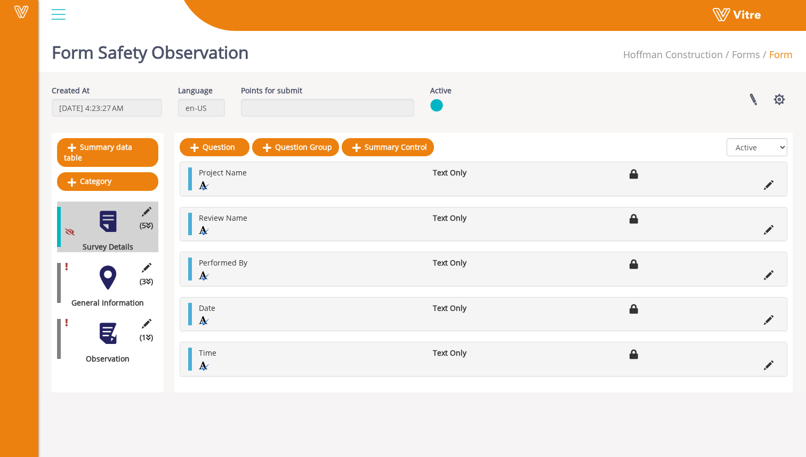
click at [114, 266] on div at bounding box center [108, 277] width 24 height 24
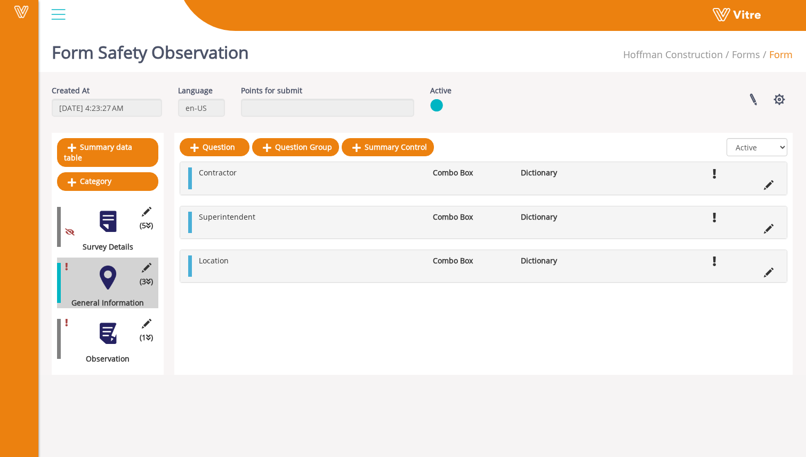
click at [101, 327] on div at bounding box center [108, 333] width 24 height 24
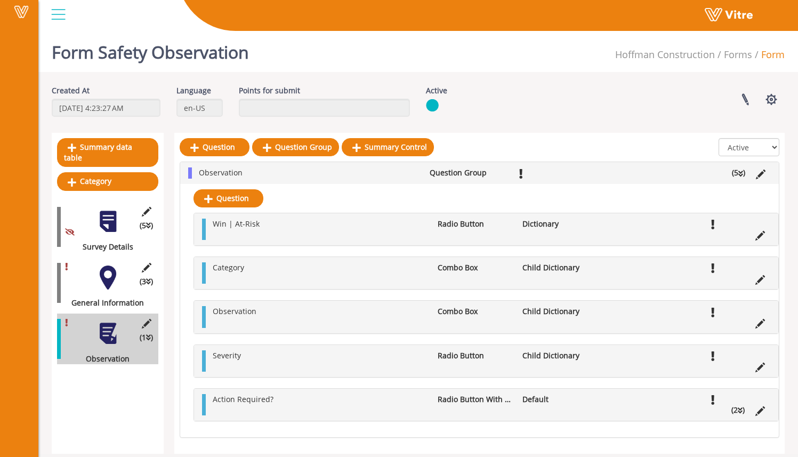
scroll to position [12, 0]
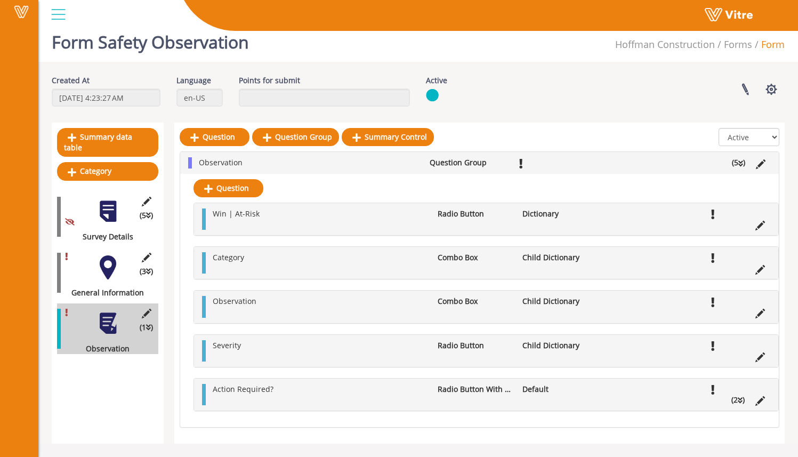
click at [304, 231] on div "Win | At-Risk Radio Button Dictionary" at bounding box center [486, 219] width 584 height 32
click at [735, 396] on li "(2 )" at bounding box center [738, 399] width 24 height 11
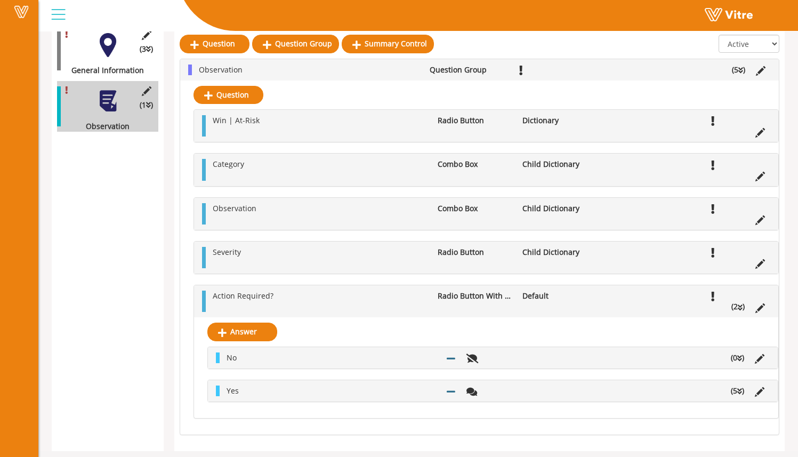
scroll to position [266, 0]
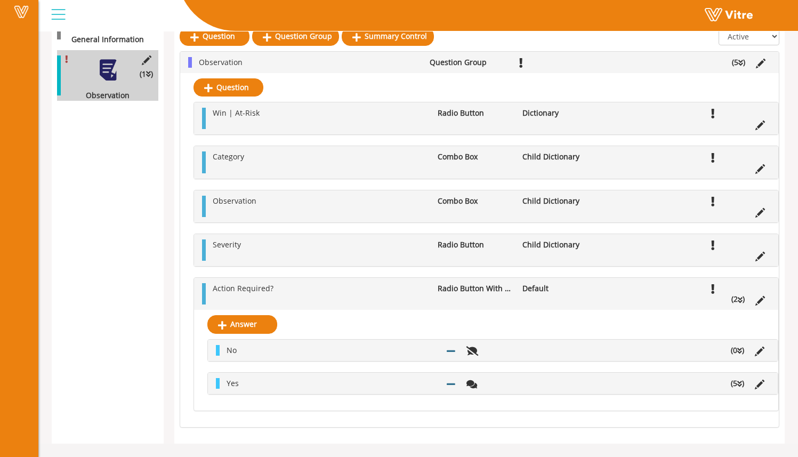
click at [735, 380] on li "(5 )" at bounding box center [737, 383] width 24 height 11
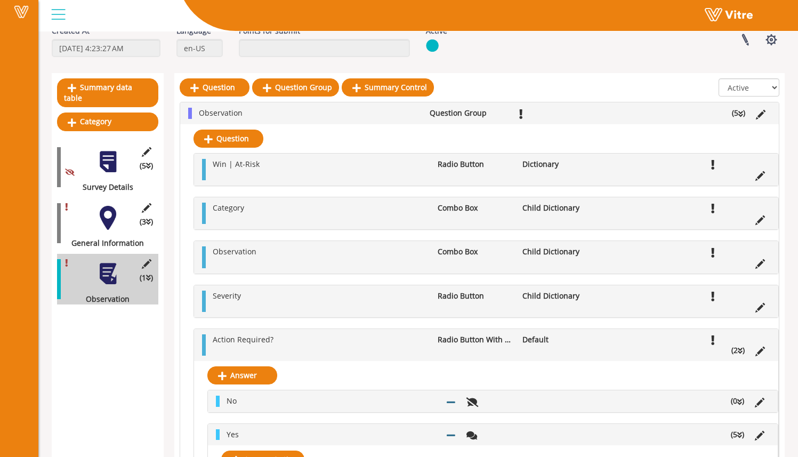
scroll to position [59, 0]
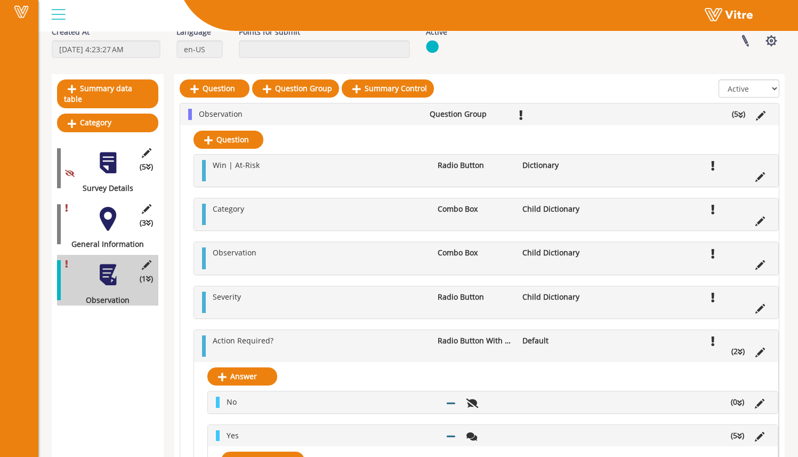
click at [95, 217] on div "(3 ) General Information" at bounding box center [107, 224] width 101 height 51
click at [113, 217] on div at bounding box center [108, 219] width 24 height 24
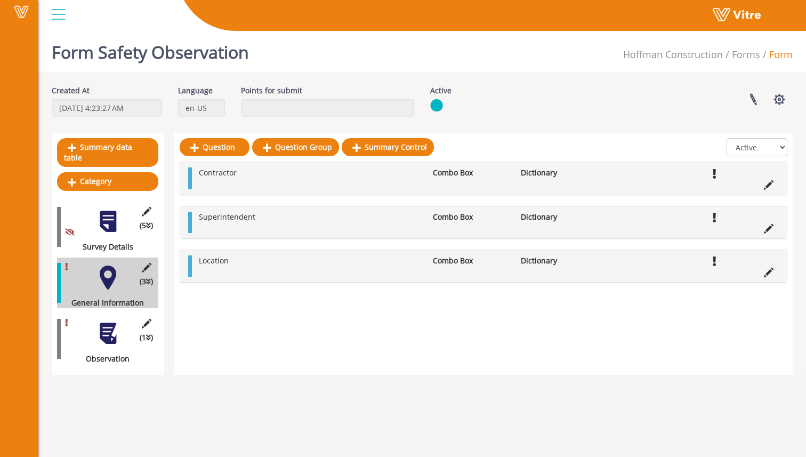
click at [103, 321] on div at bounding box center [108, 333] width 24 height 24
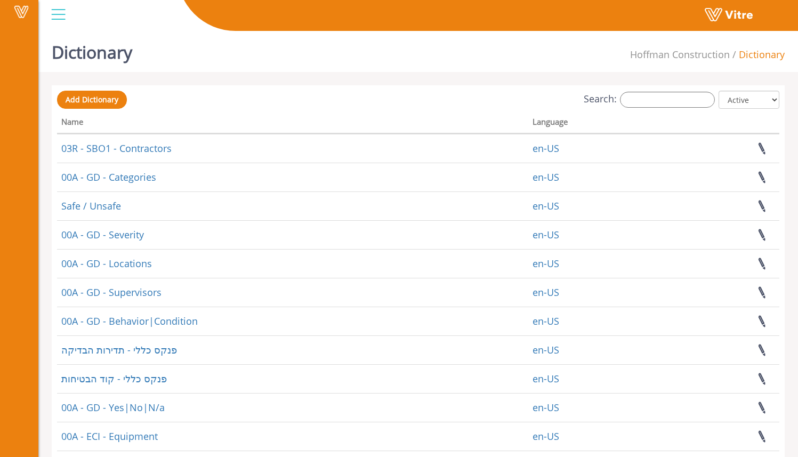
click at [67, 19] on div at bounding box center [58, 14] width 24 height 29
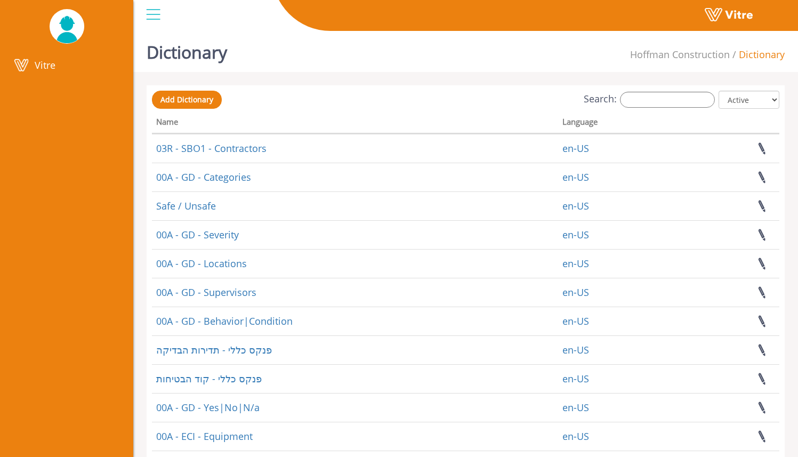
click at [155, 20] on div at bounding box center [153, 14] width 24 height 29
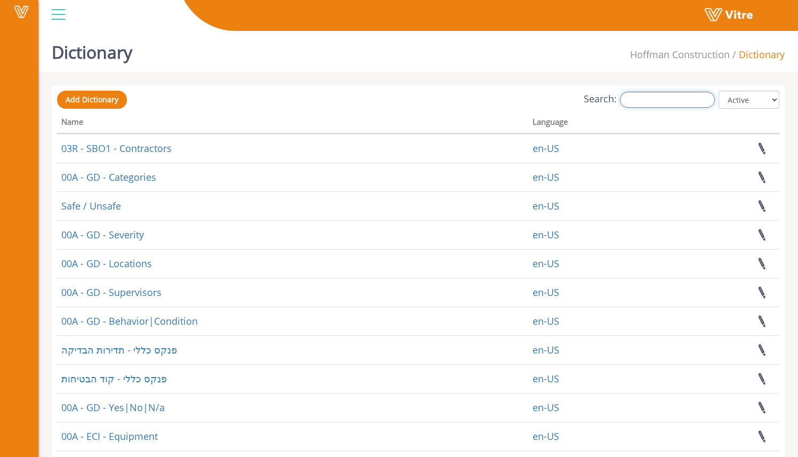
click at [665, 102] on input "Search:" at bounding box center [667, 100] width 95 height 16
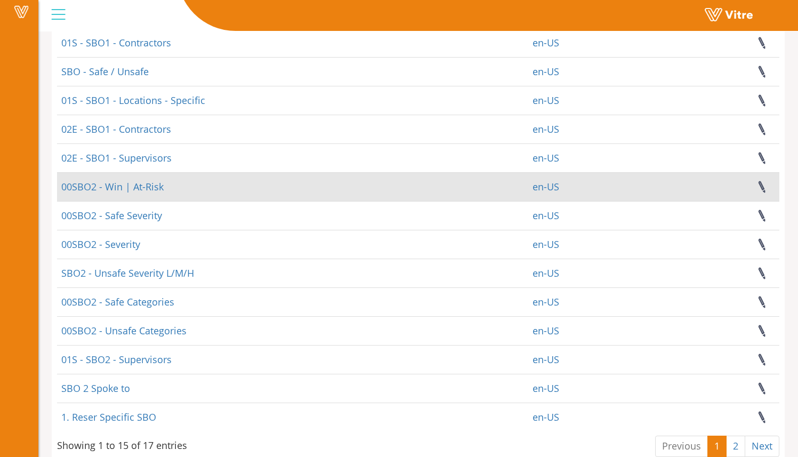
scroll to position [157, 0]
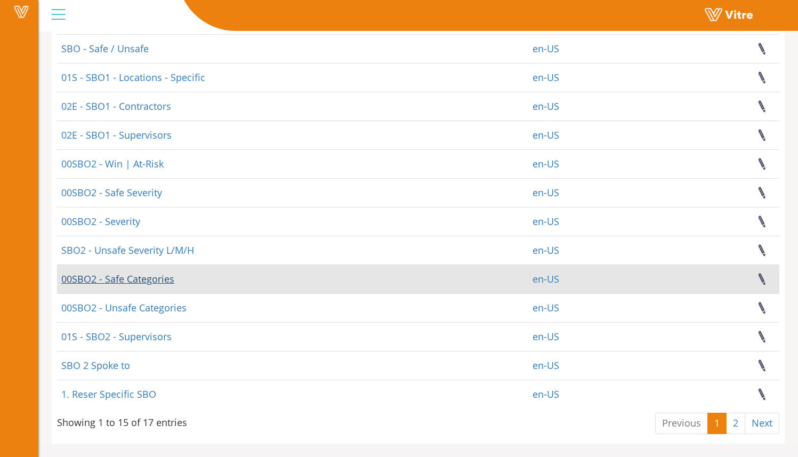
type input "sbo"
click at [160, 273] on link "00SBO2 - Safe Categories" at bounding box center [117, 278] width 113 height 13
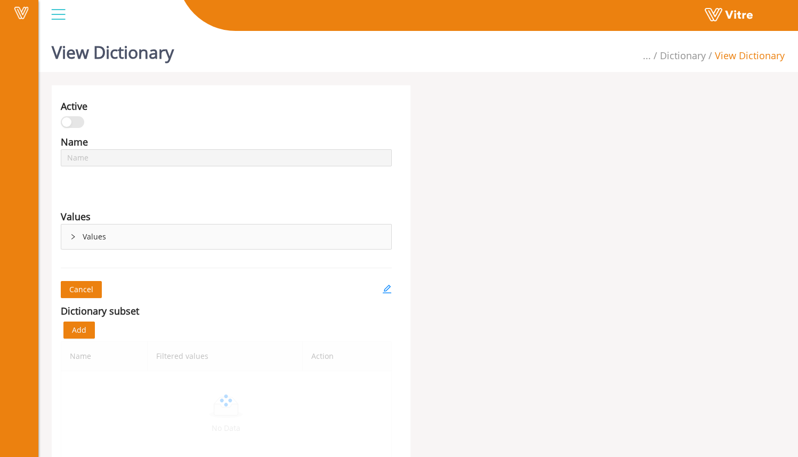
click at [115, 223] on div "Values" at bounding box center [226, 216] width 331 height 15
click at [111, 238] on div "Values" at bounding box center [226, 236] width 330 height 25
type input "00SBO2 - Safe Categories"
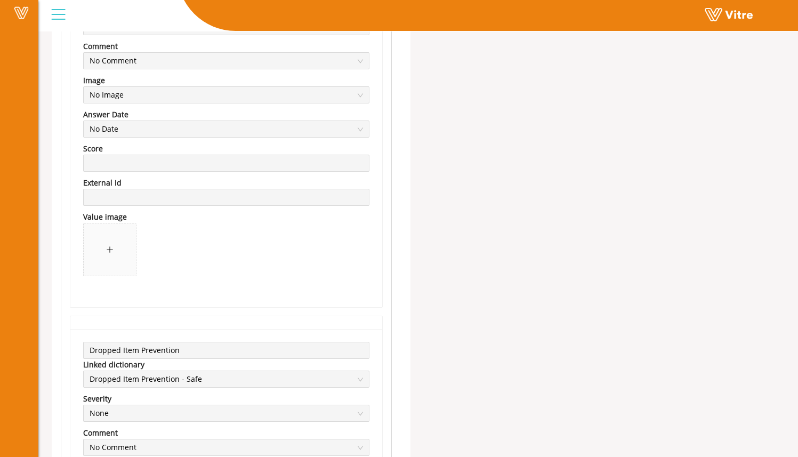
scroll to position [4412, 0]
